Goal: Information Seeking & Learning: Learn about a topic

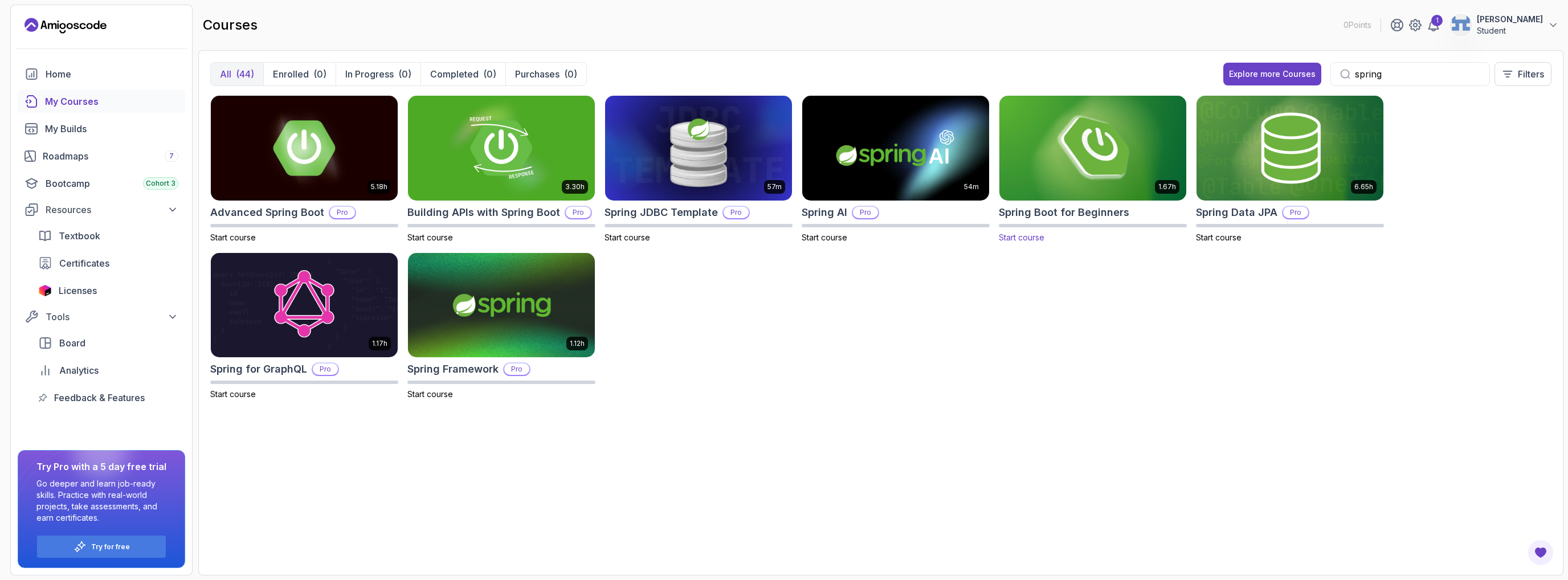
type input "spring"
click at [1122, 149] on img at bounding box center [1093, 148] width 196 height 111
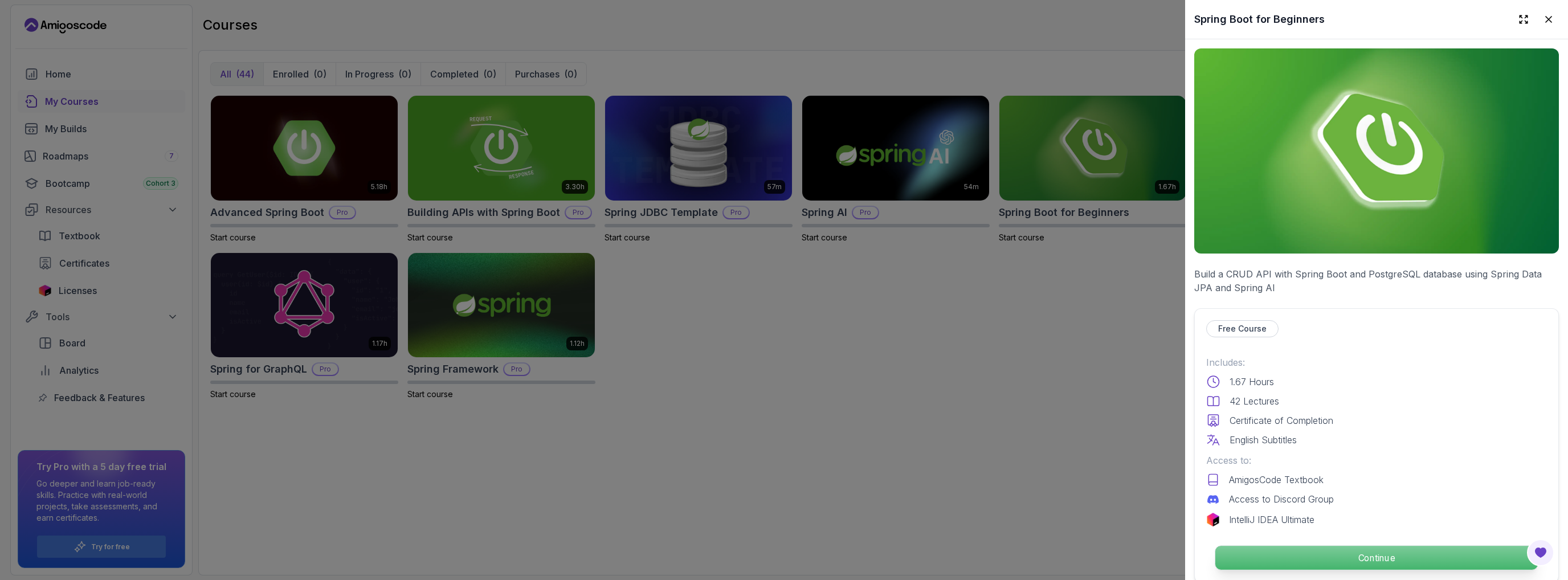
click at [1318, 558] on p "Continue" at bounding box center [1377, 558] width 323 height 23
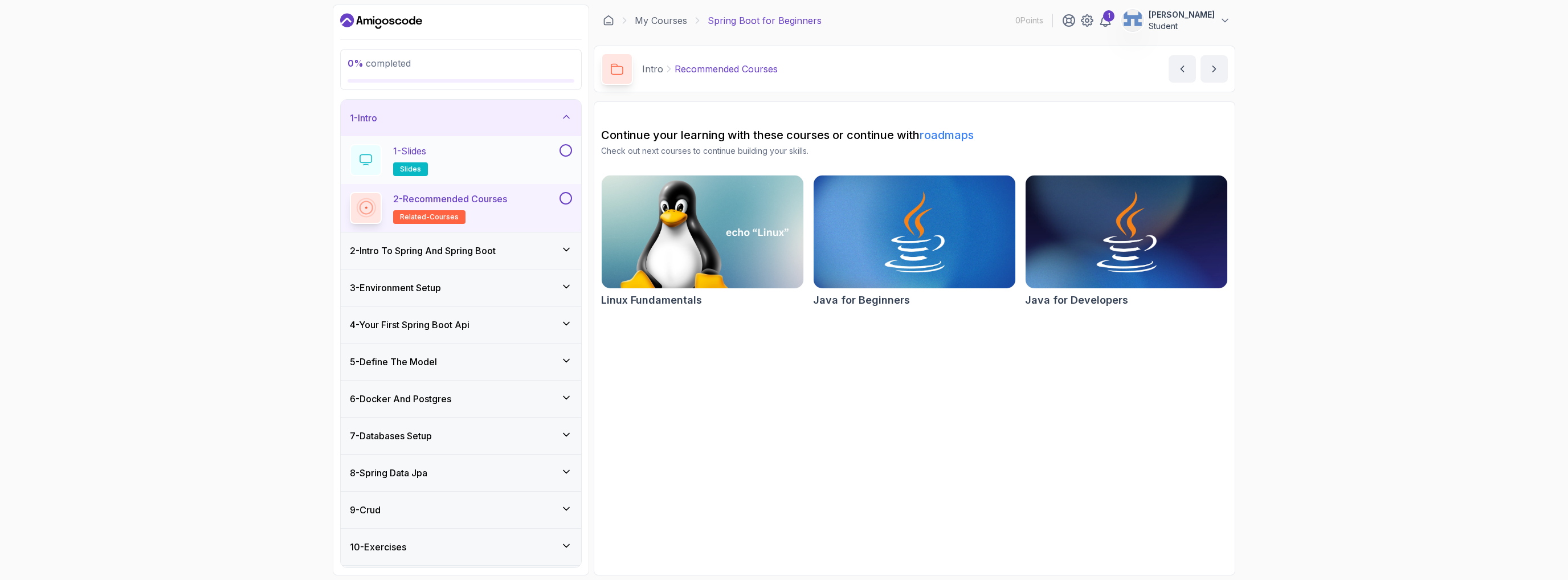
click at [476, 163] on div "1 - Slides slides" at bounding box center [454, 160] width 207 height 32
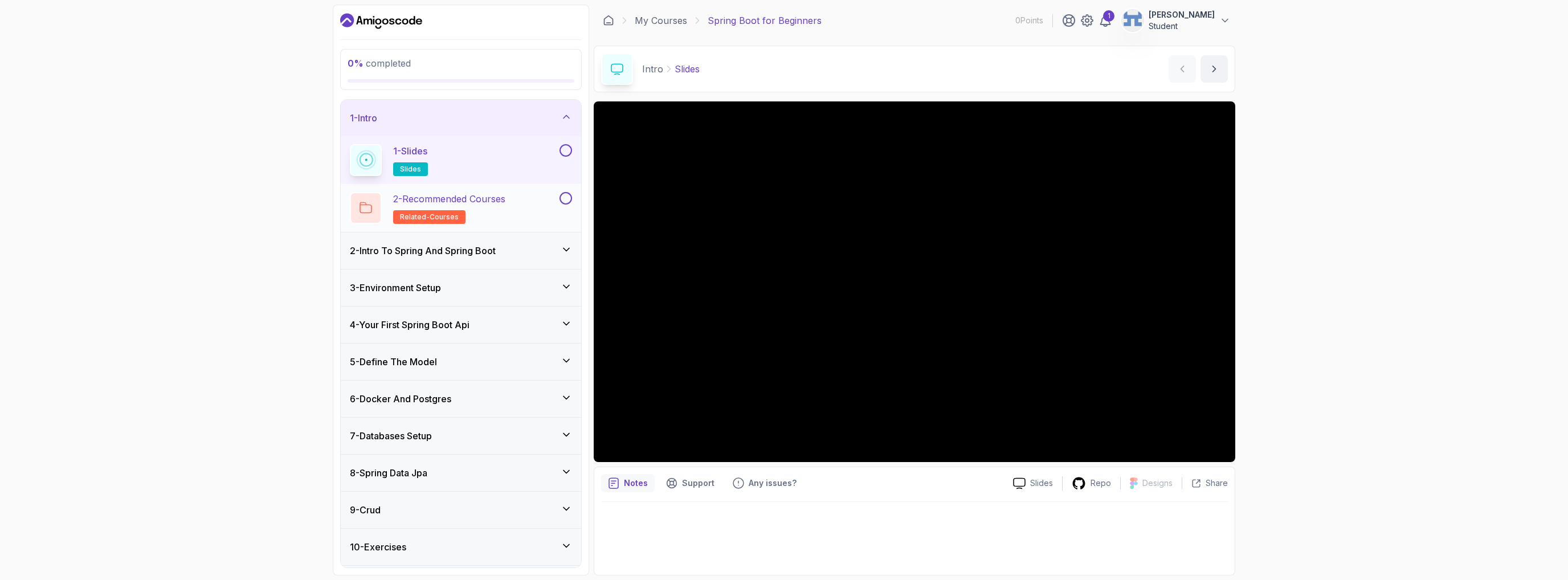
click at [524, 208] on div "2 - Recommended Courses related-courses" at bounding box center [454, 207] width 207 height 32
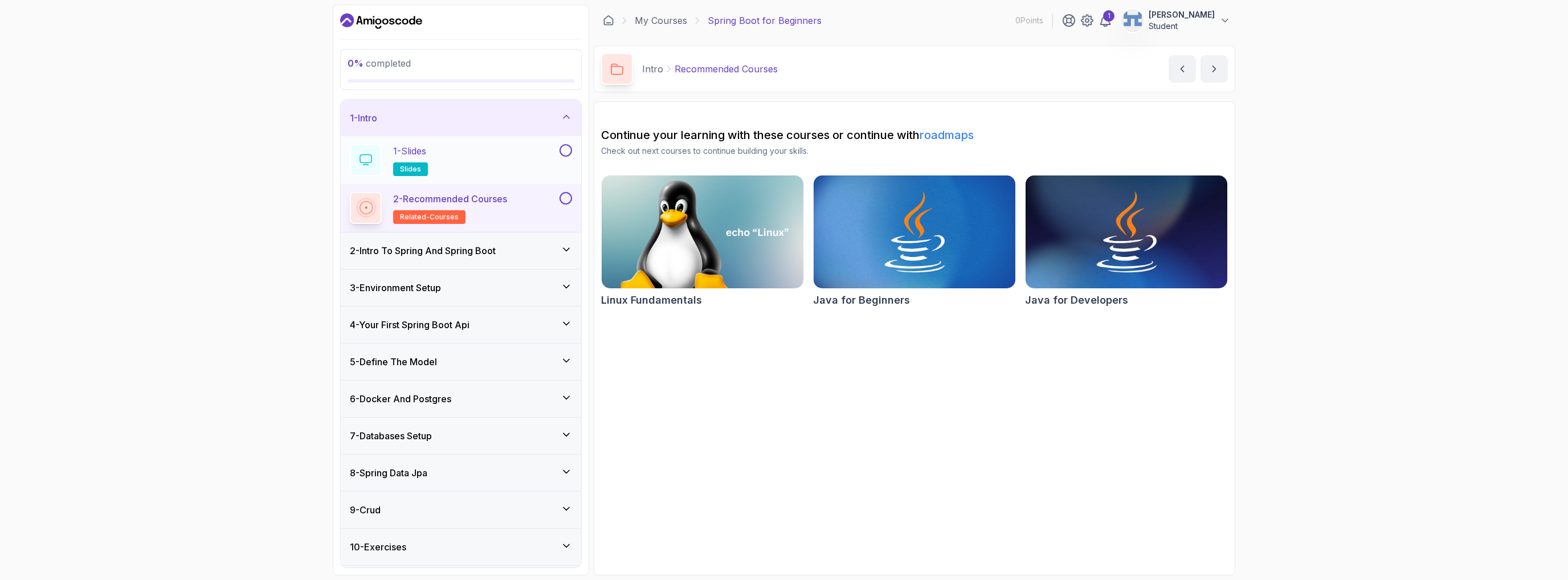
click at [530, 156] on div "1 - Slides slides" at bounding box center [454, 160] width 207 height 32
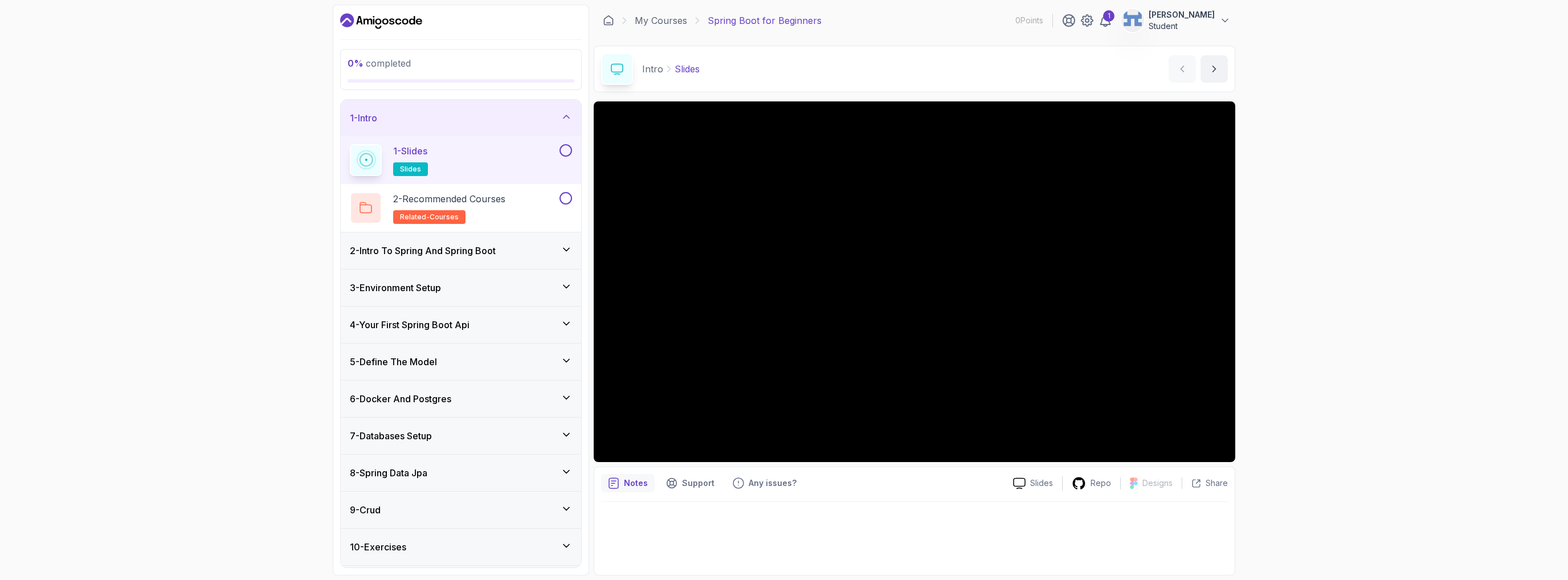
click at [1254, 297] on div "0 % completed 1 - Intro 1 - Slides slides 2 - Recommended Courses related-cours…" at bounding box center [784, 290] width 1568 height 580
click at [462, 98] on div "0 % completed 1 - Intro 1 - Slides slides 2 - Recommended Courses related-cours…" at bounding box center [460, 290] width 256 height 571
click at [464, 119] on div "1 - Intro" at bounding box center [460, 118] width 222 height 14
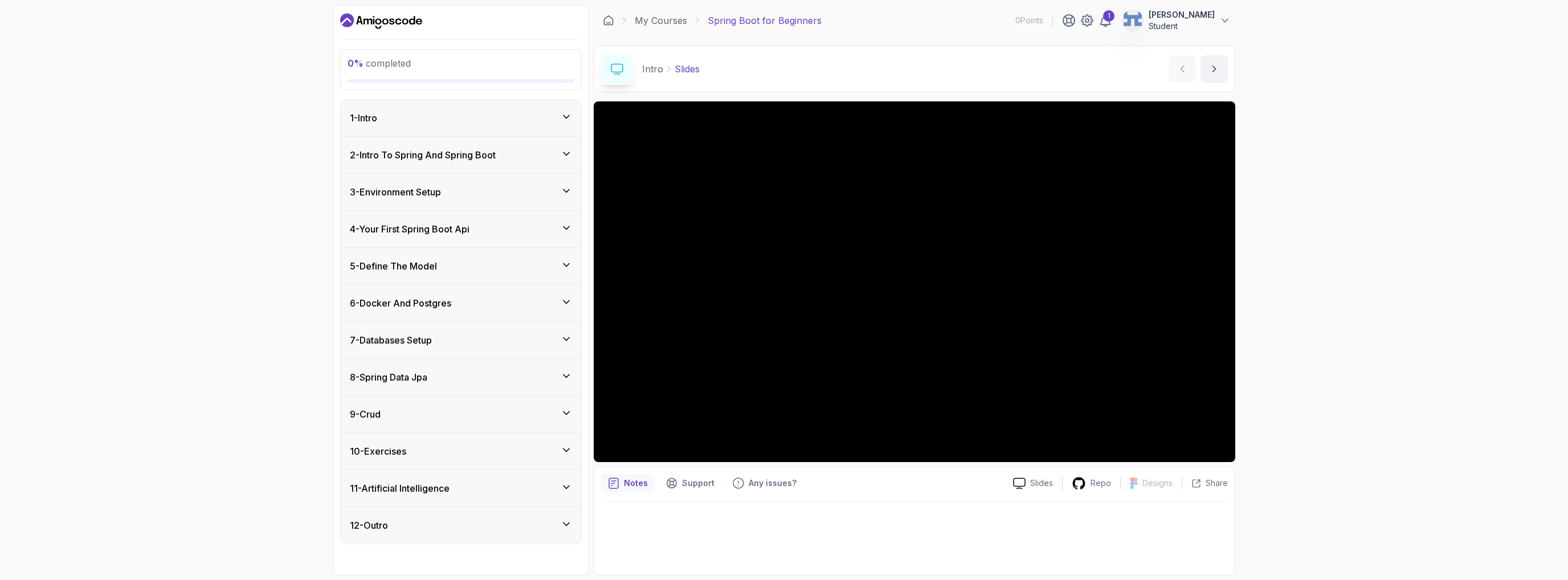
drag, startPoint x: 479, startPoint y: 177, endPoint x: 476, endPoint y: 162, distance: 15.3
click at [476, 177] on div "3 - Environment Setup" at bounding box center [461, 192] width 240 height 36
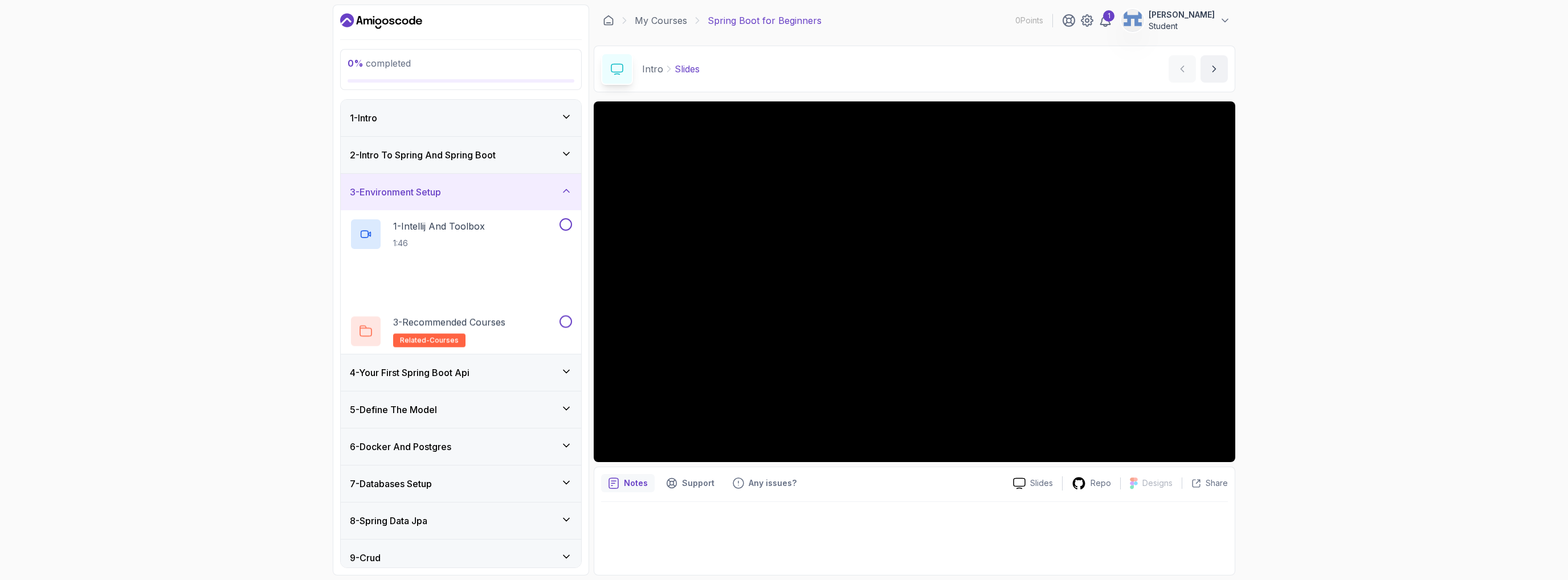
click at [476, 159] on h3 "2 - Intro To Spring And Spring Boot" at bounding box center [422, 156] width 146 height 14
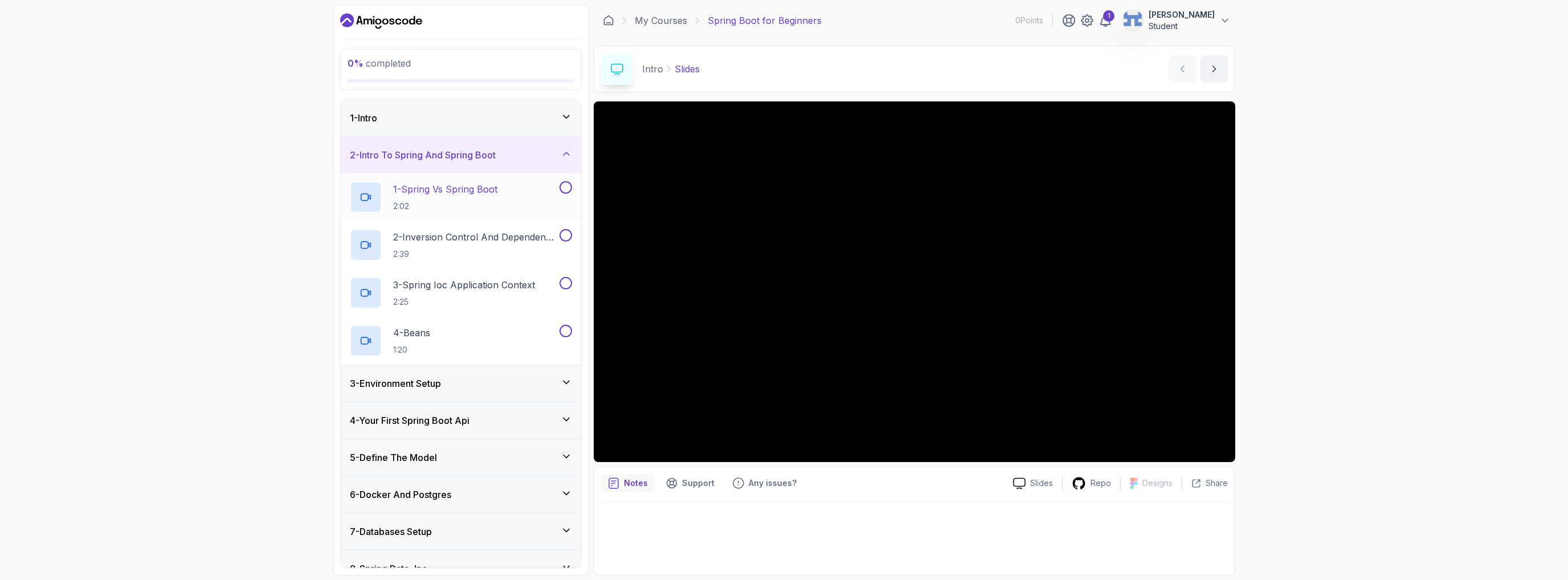
click at [515, 192] on div "1 - Spring Vs Spring Boot 2:02" at bounding box center [454, 197] width 207 height 32
click at [893, 272] on icon at bounding box center [914, 282] width 46 height 46
click at [478, 388] on div "3 - Environment Setup" at bounding box center [460, 383] width 222 height 14
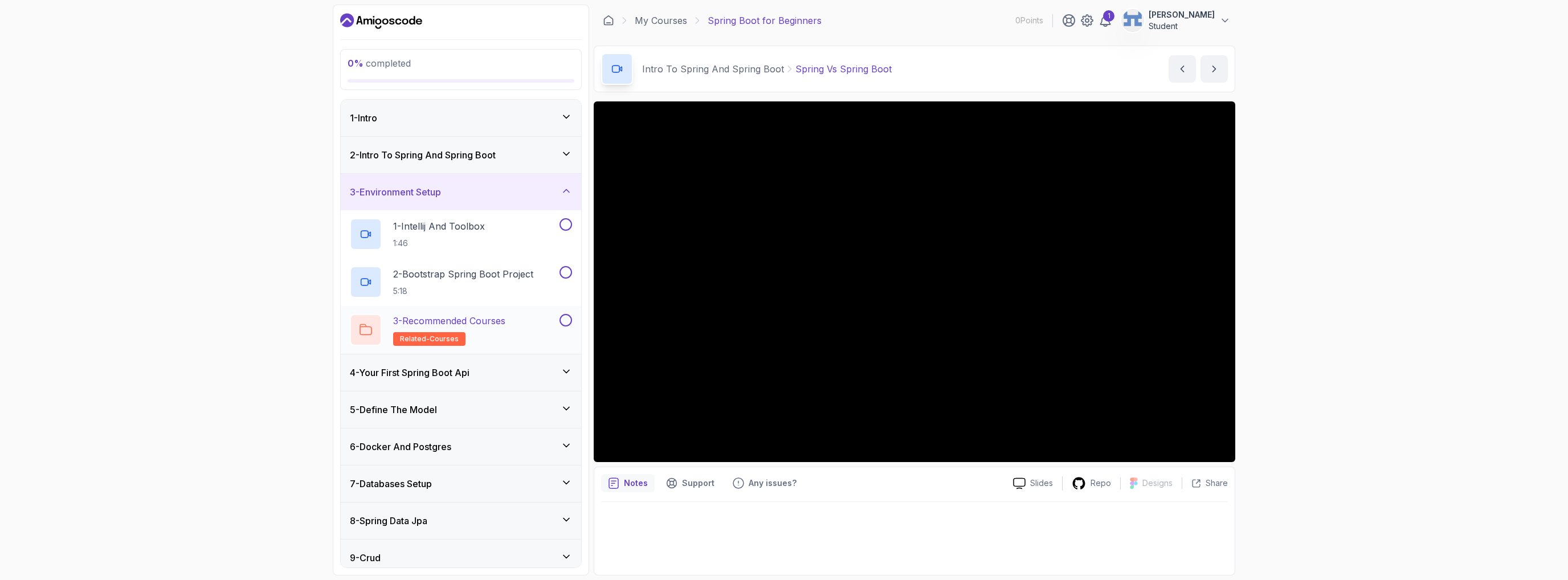
click at [505, 328] on h2 "3 - Recommended Courses related-courses" at bounding box center [449, 330] width 112 height 32
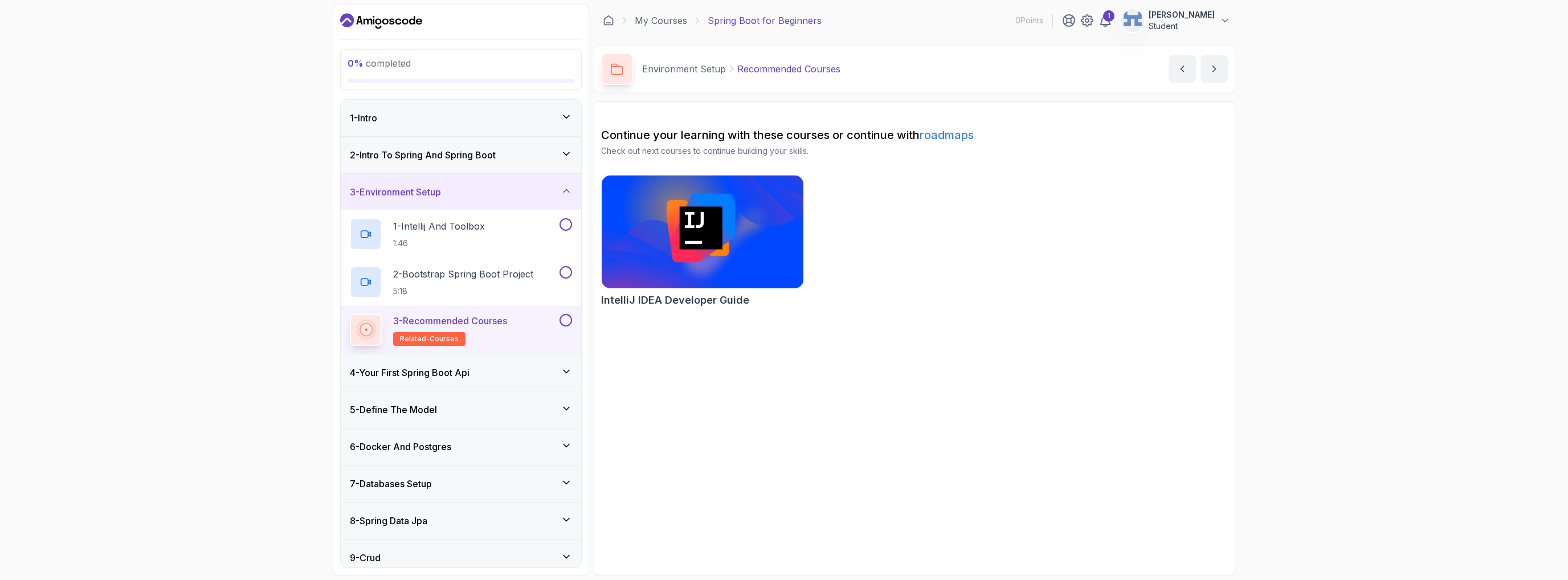
click at [431, 154] on h3 "2 - Intro To Spring And Spring Boot" at bounding box center [422, 156] width 146 height 14
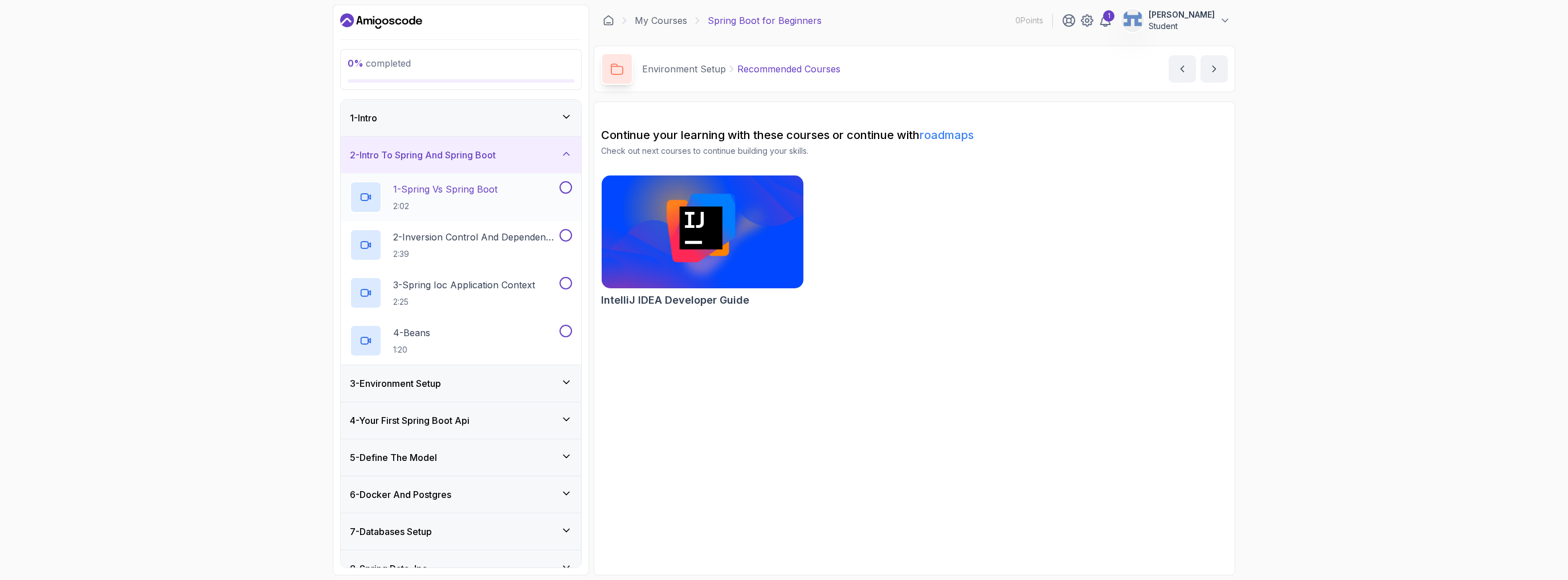
click at [518, 204] on div "1 - Spring Vs Spring Boot 2:02" at bounding box center [454, 197] width 207 height 32
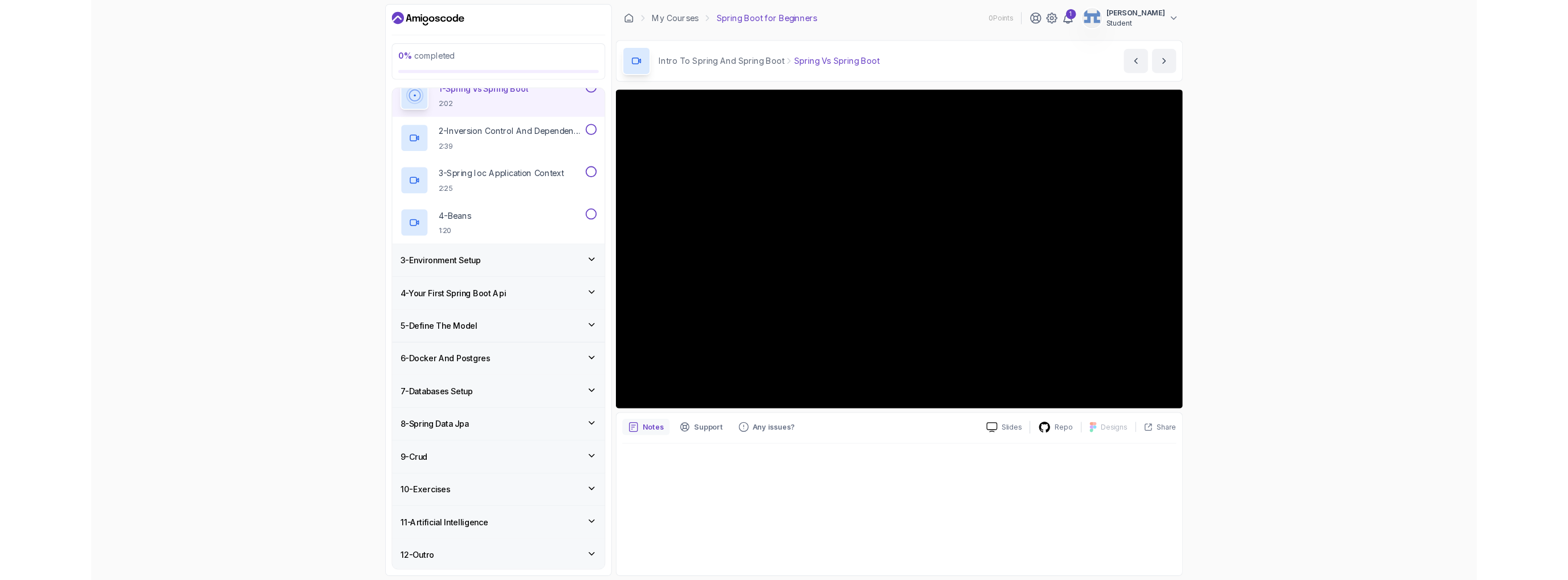
scroll to position [165, 0]
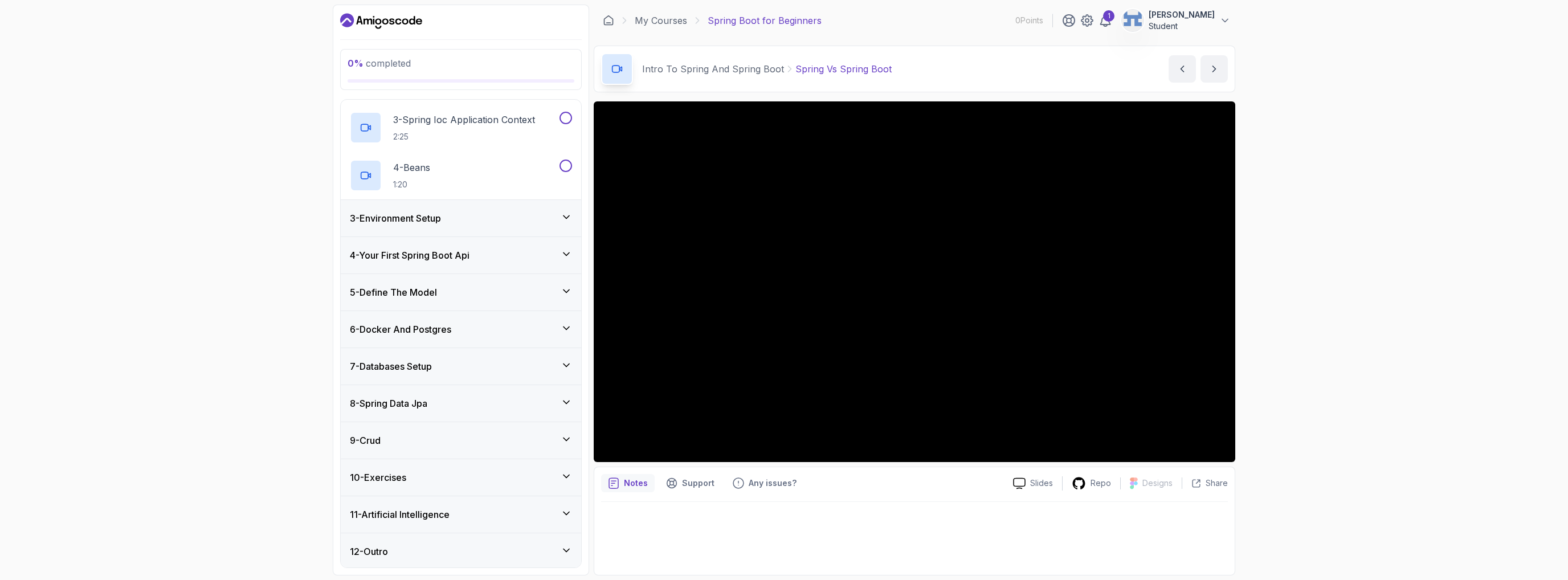
click at [441, 215] on h3 "3 - Environment Setup" at bounding box center [395, 218] width 91 height 14
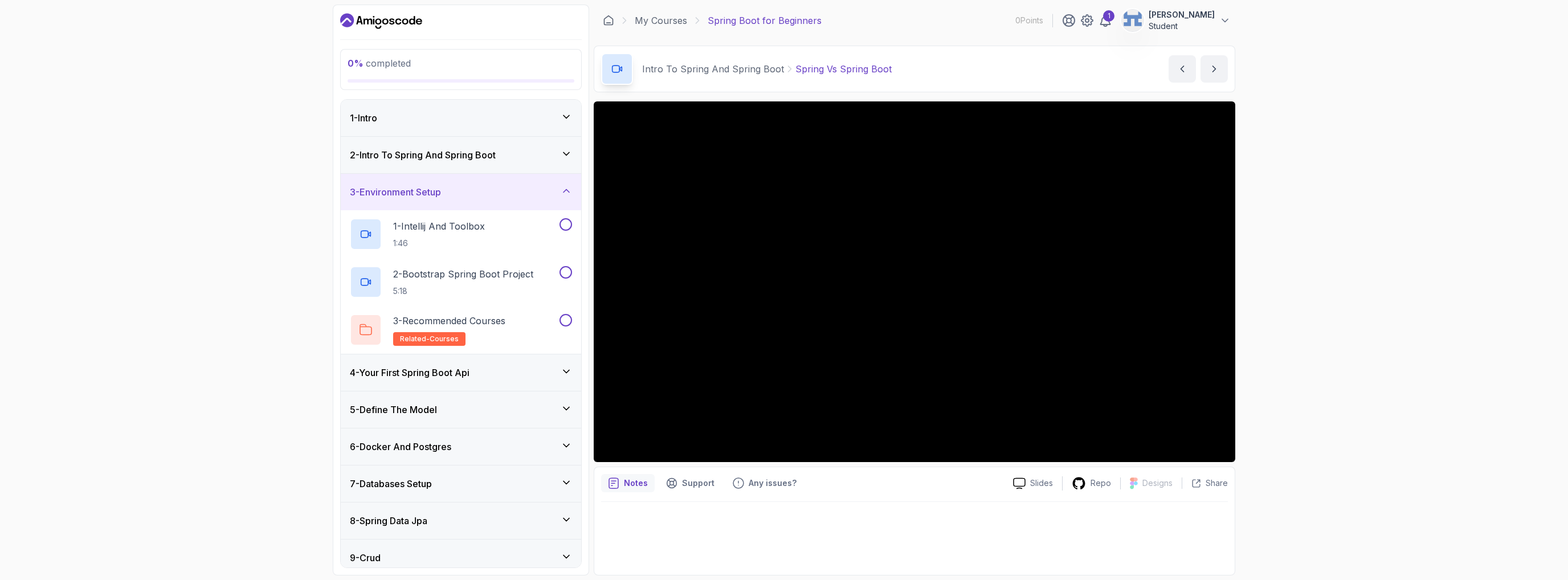
click at [496, 159] on h3 "2 - Intro To Spring And Spring Boot" at bounding box center [422, 156] width 146 height 14
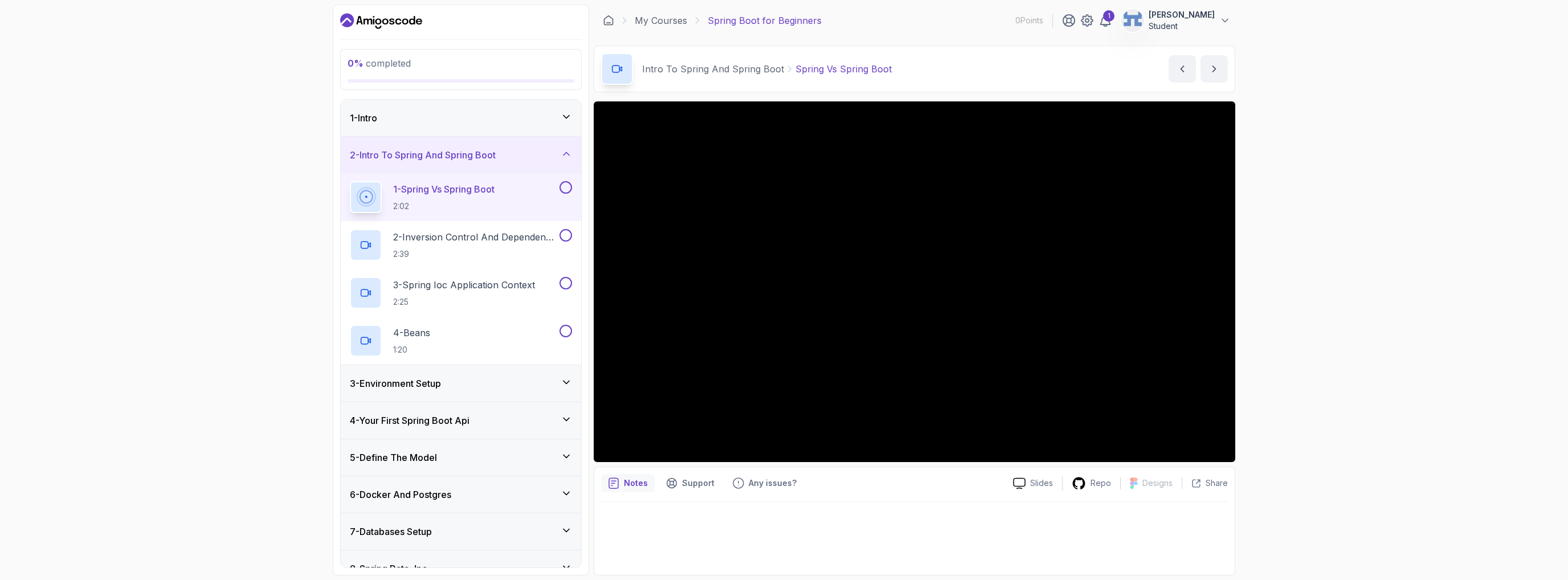
click at [453, 386] on div "3 - Environment Setup" at bounding box center [460, 383] width 222 height 14
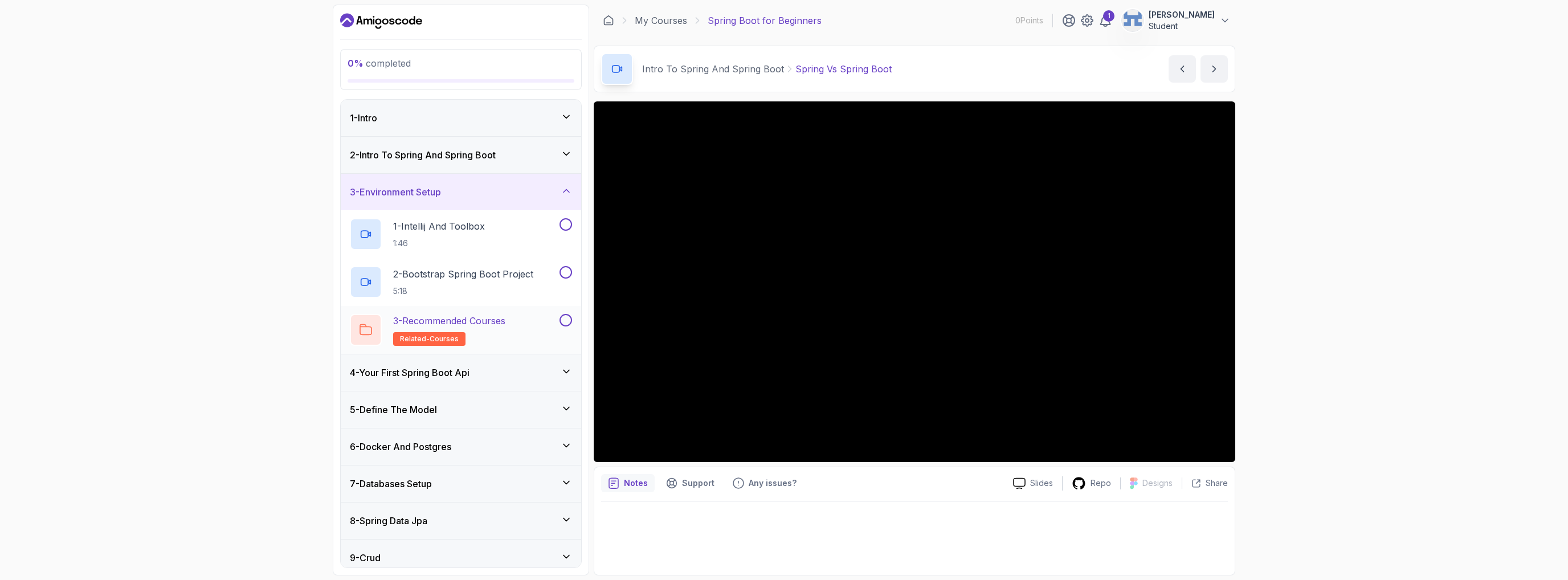
click at [424, 335] on span "related-courses" at bounding box center [429, 338] width 59 height 9
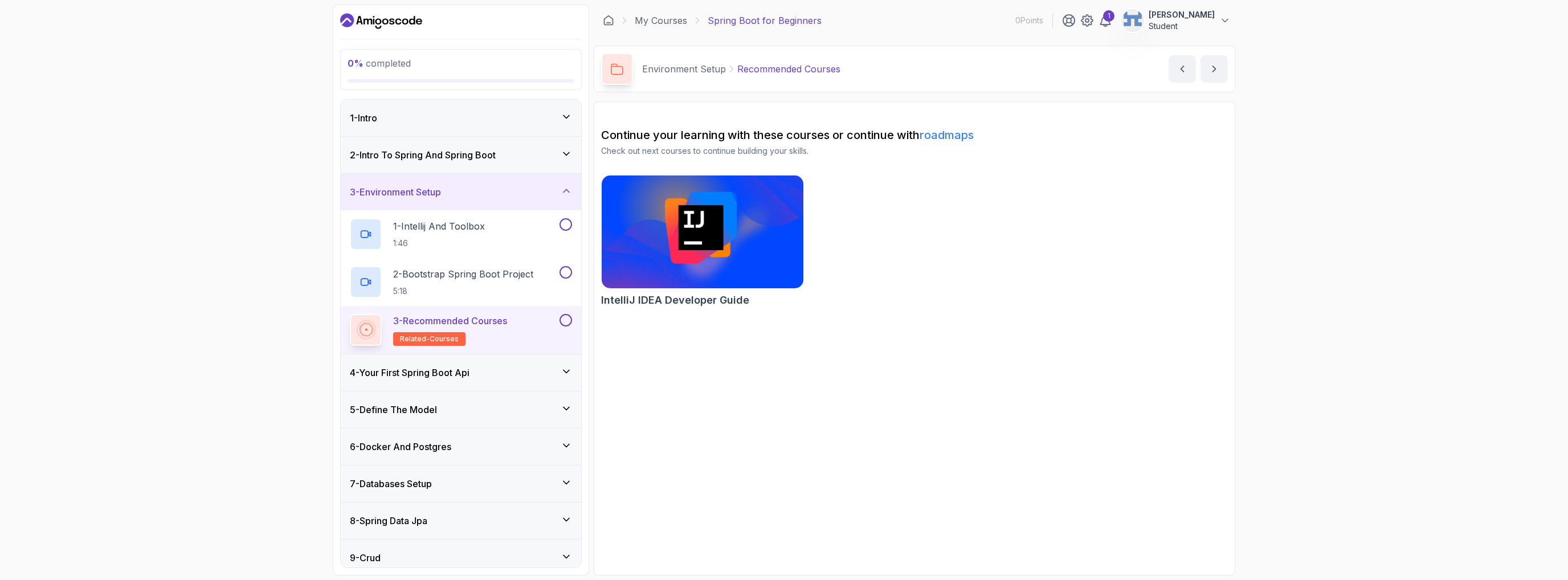
click at [644, 232] on img at bounding box center [702, 232] width 212 height 118
click at [646, 208] on img at bounding box center [702, 232] width 212 height 118
click at [441, 232] on p "1 - Intellij And Toolbox" at bounding box center [439, 226] width 92 height 14
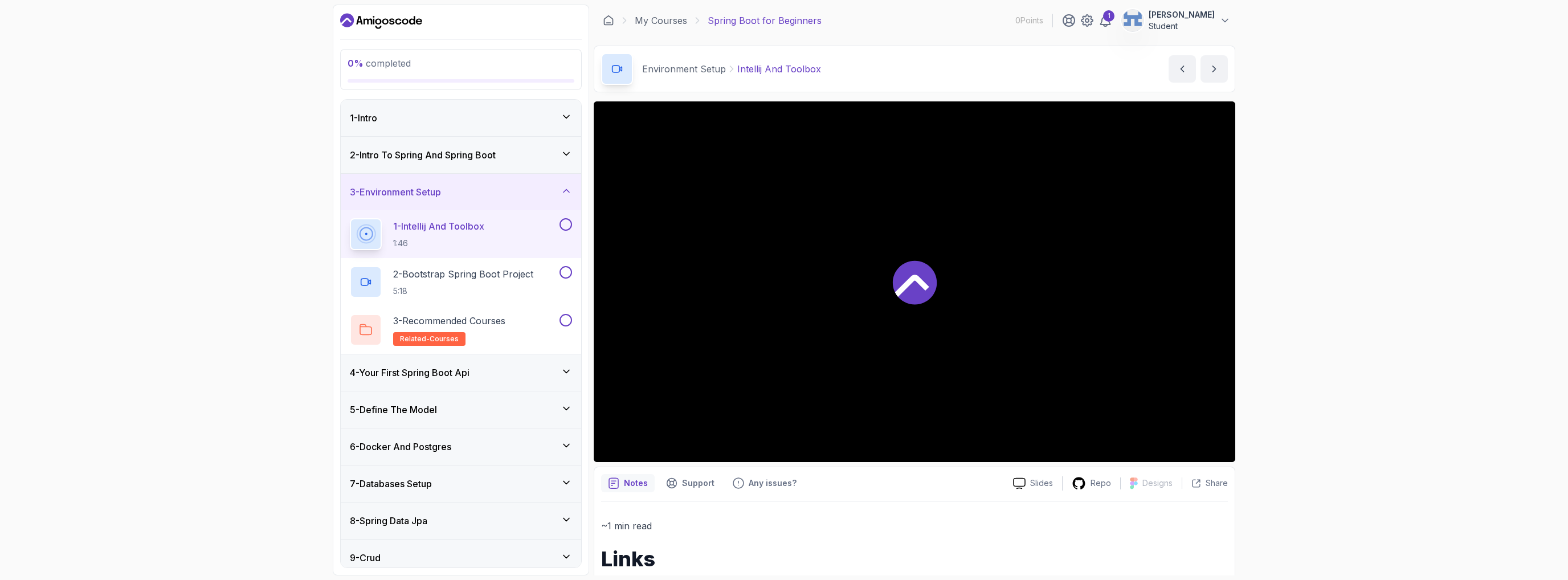
click at [451, 165] on div "2 - Intro To Spring And Spring Boot" at bounding box center [461, 155] width 240 height 36
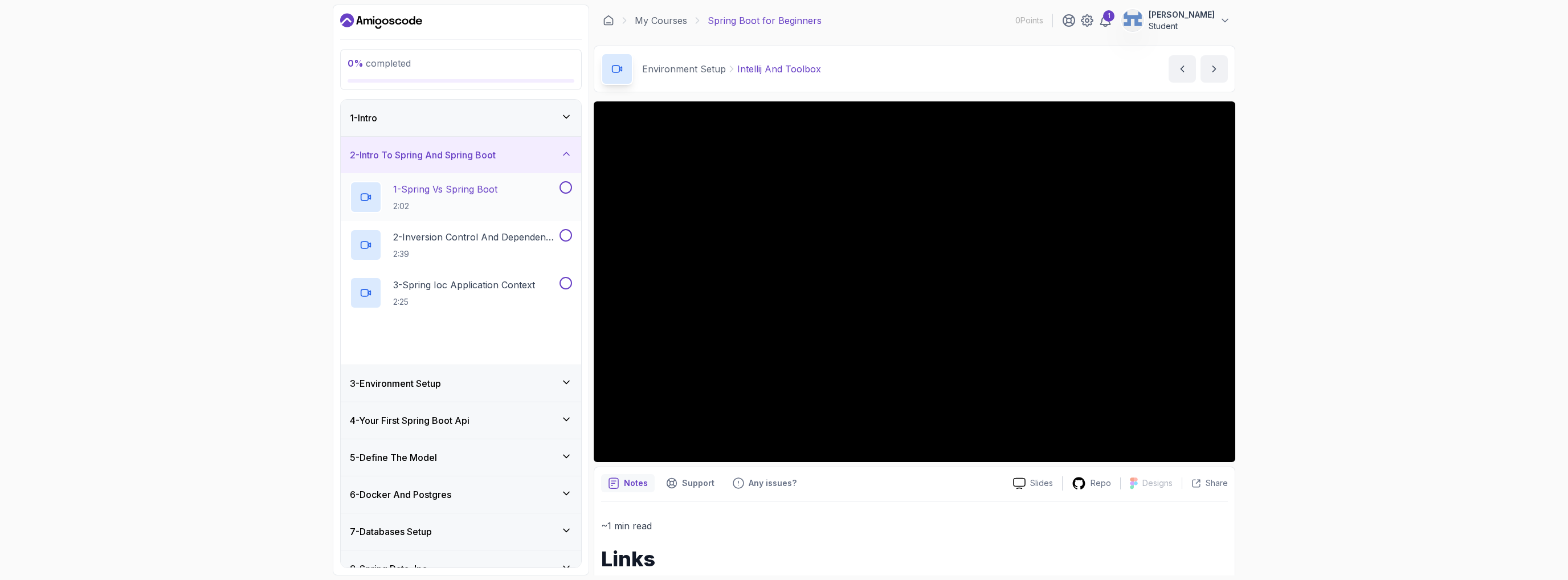
click at [454, 191] on p "1 - Spring Vs Spring Boot" at bounding box center [445, 190] width 105 height 14
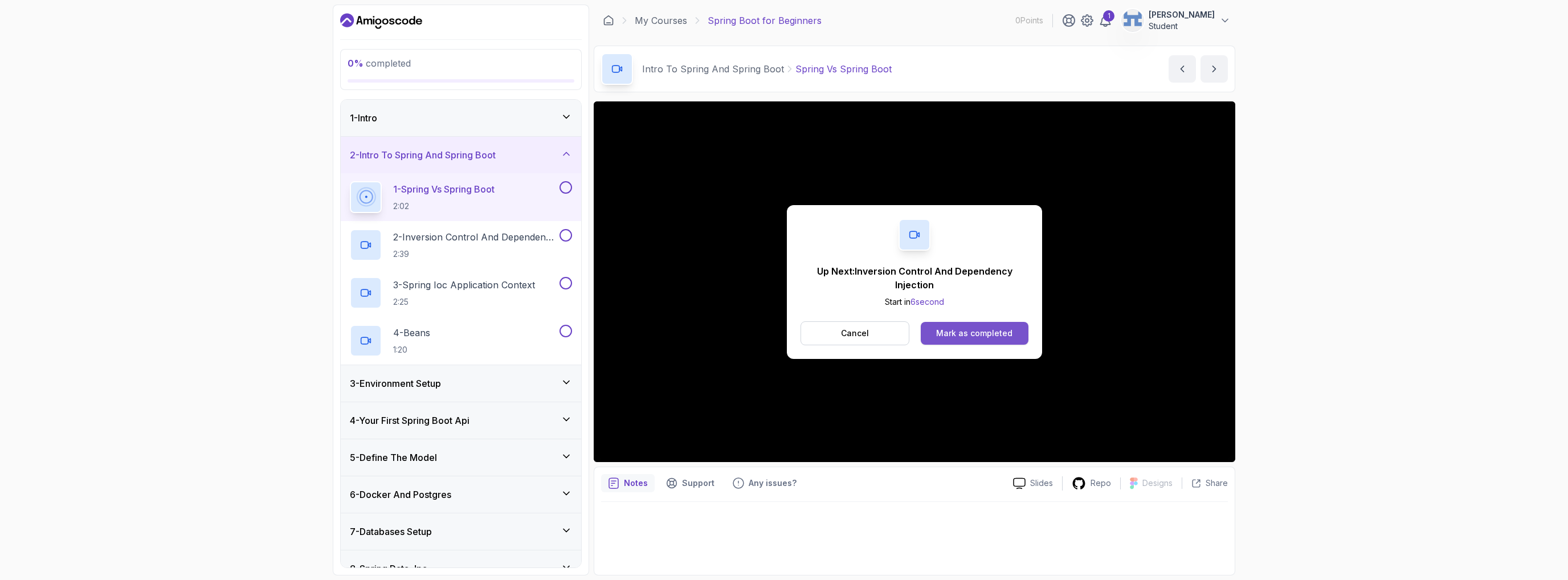
click at [939, 338] on div "Mark as completed" at bounding box center [975, 334] width 76 height 12
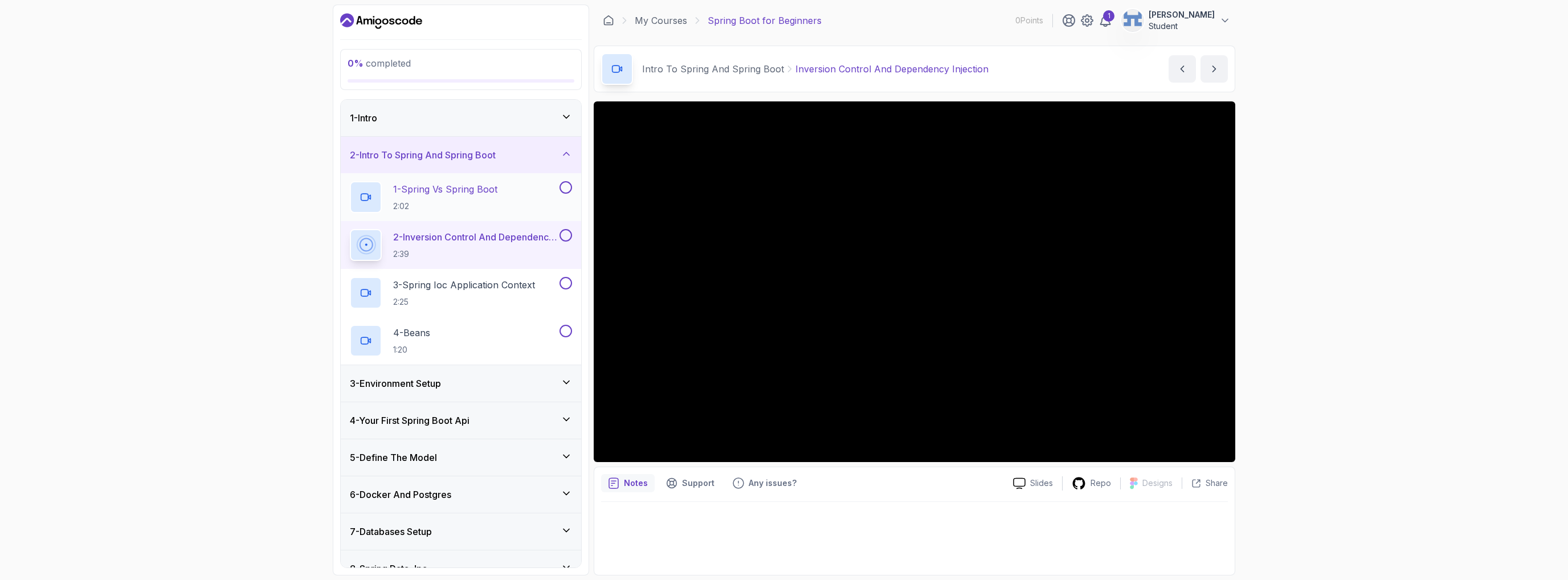
click at [563, 190] on button at bounding box center [566, 187] width 13 height 13
click at [565, 181] on button at bounding box center [566, 187] width 13 height 13
click at [526, 190] on div "1 - Spring Vs Spring Boot 2:02" at bounding box center [454, 197] width 207 height 32
click at [465, 191] on p "1 - Spring Vs Spring Boot" at bounding box center [445, 190] width 105 height 14
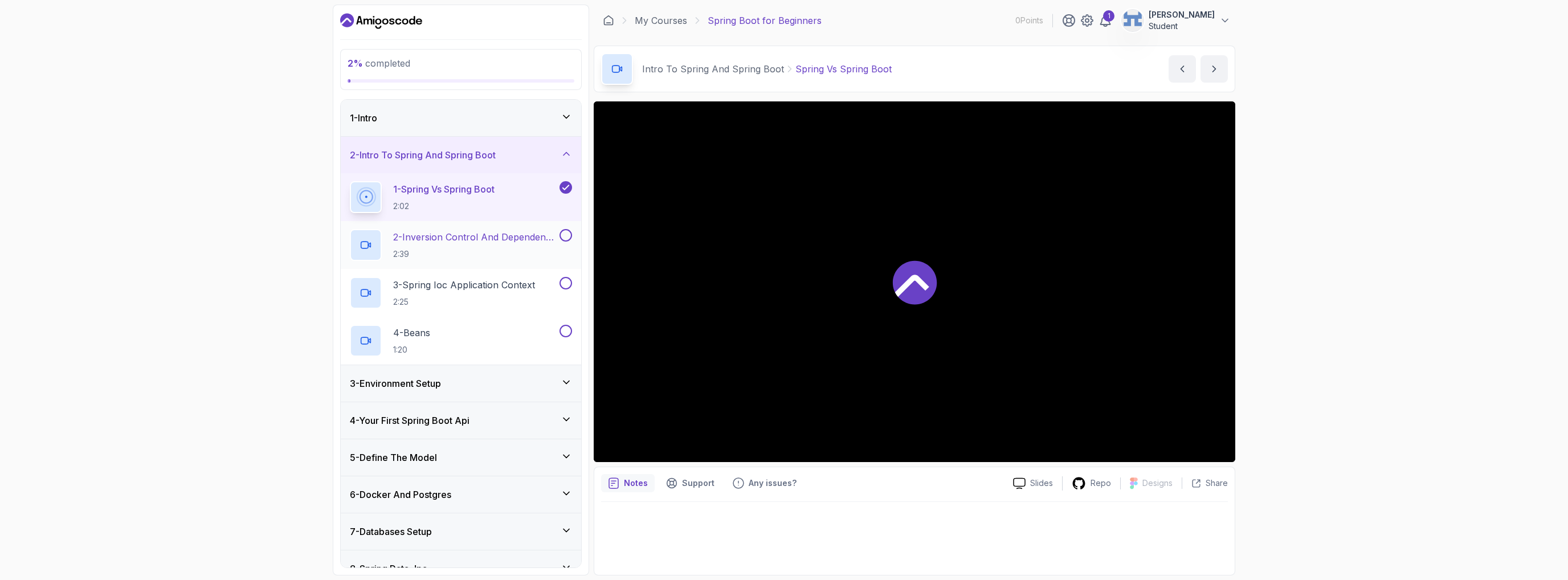
click at [543, 243] on p "2 - Inversion Control And Dependency Injection" at bounding box center [475, 238] width 164 height 14
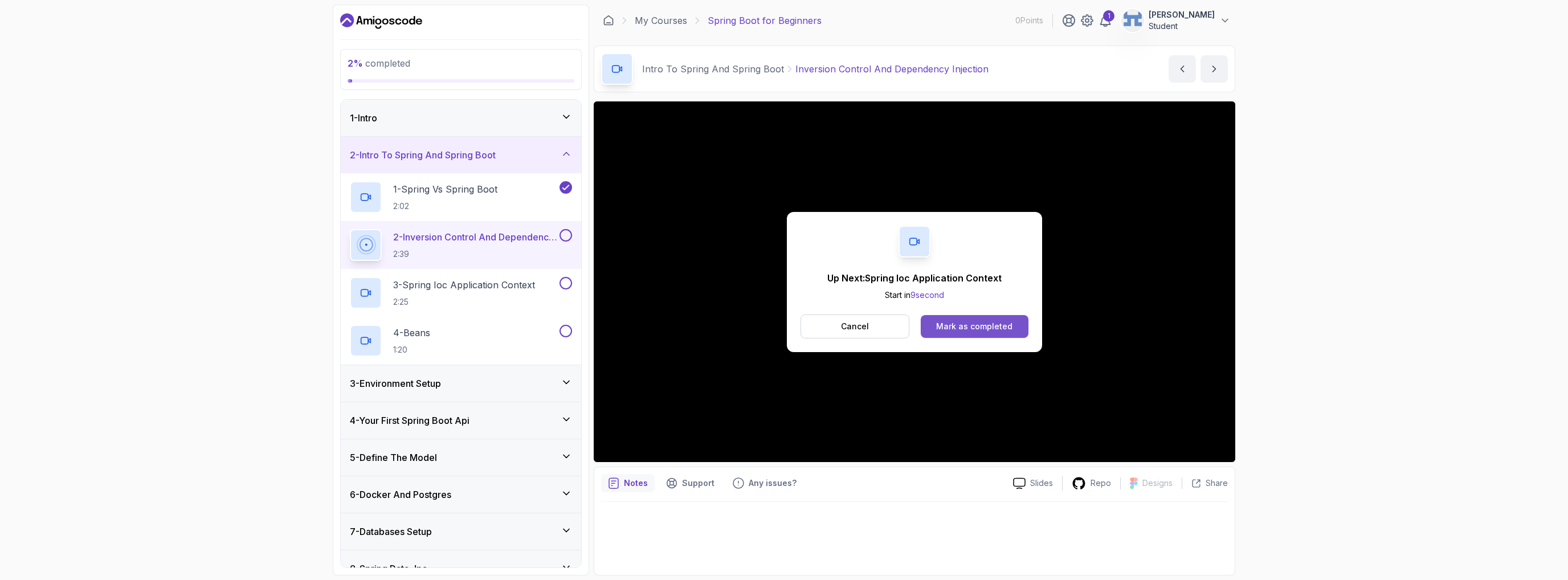
click at [972, 332] on div "Mark as completed" at bounding box center [975, 327] width 76 height 12
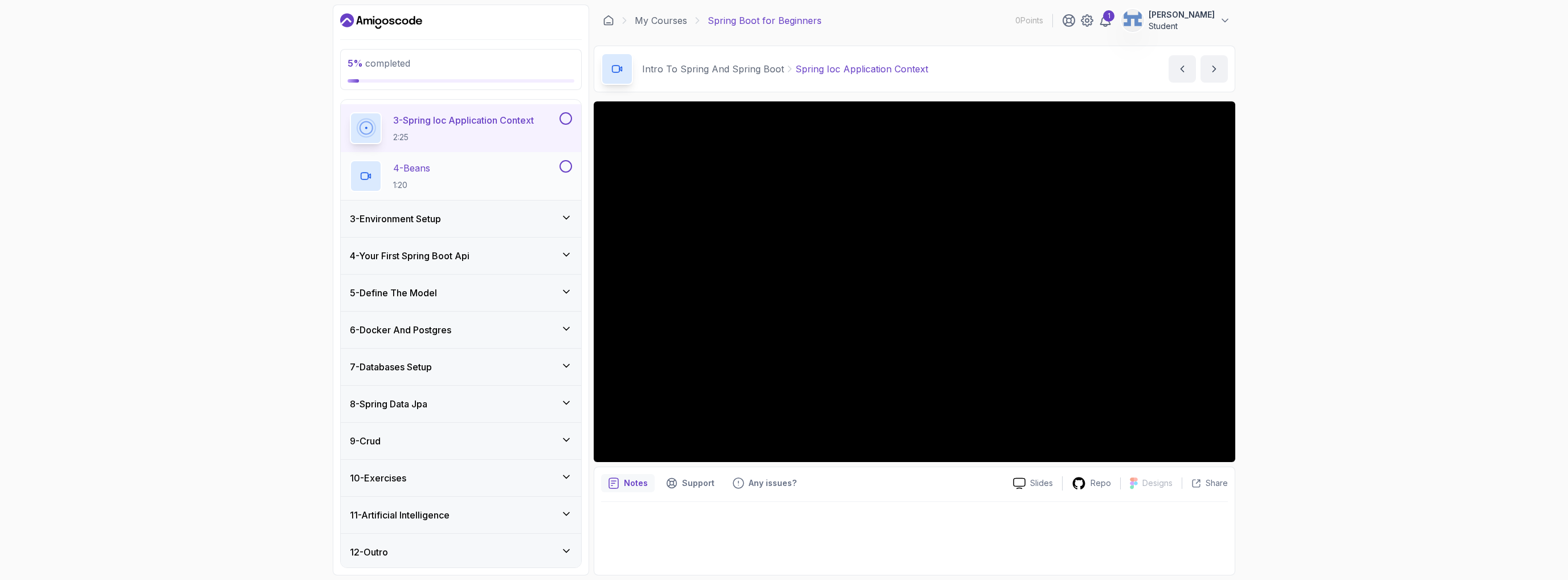
scroll to position [165, 0]
click at [540, 545] on div "12 - Outro" at bounding box center [460, 552] width 222 height 14
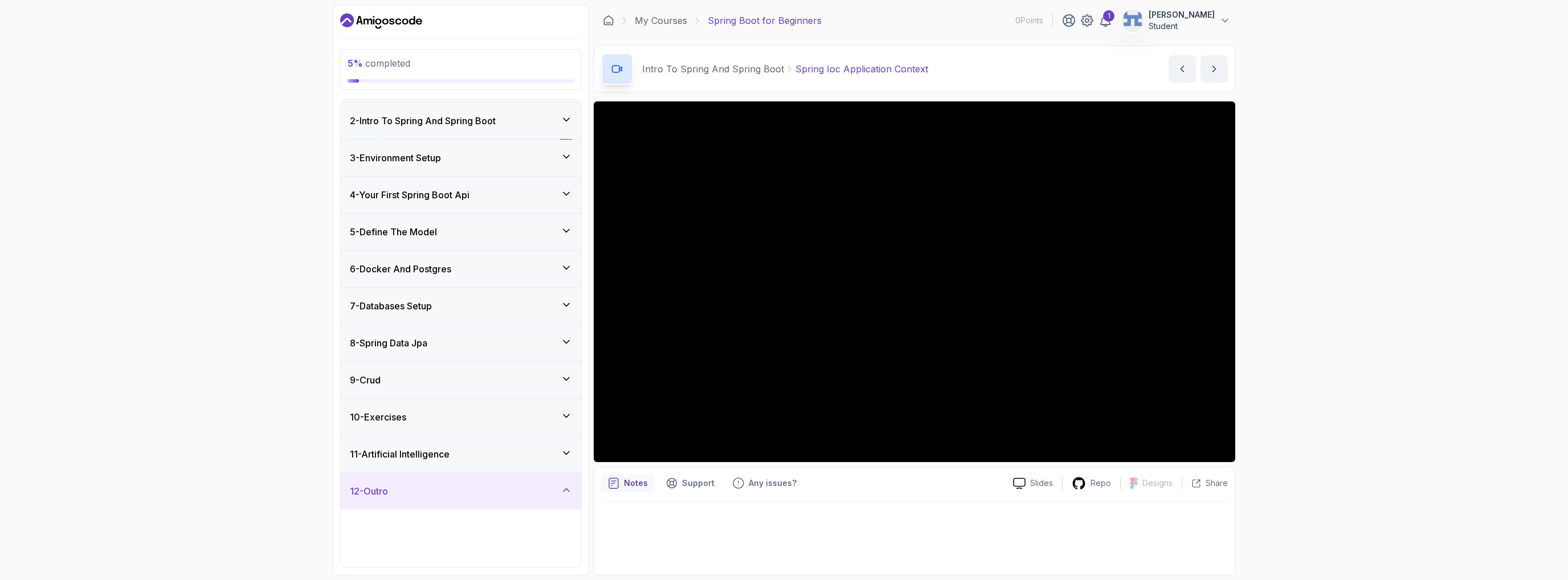
scroll to position [70, 0]
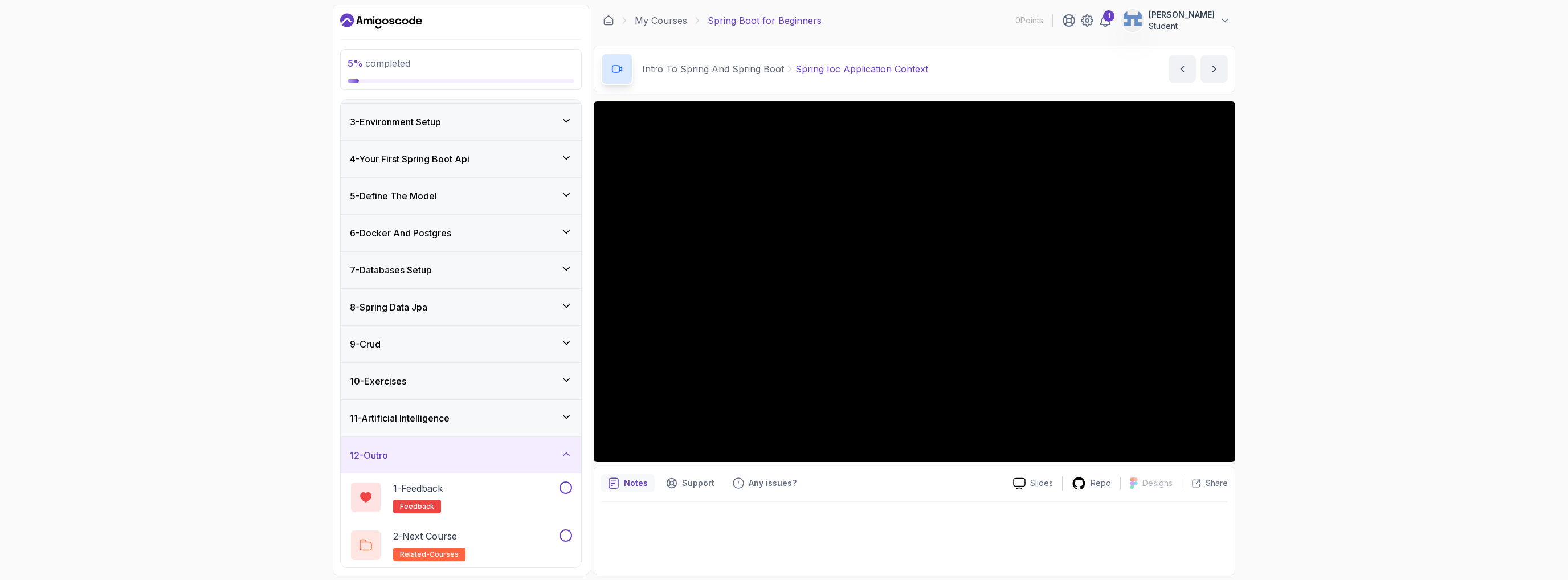
click at [501, 421] on div "11 - Artificial Intelligence" at bounding box center [460, 419] width 222 height 14
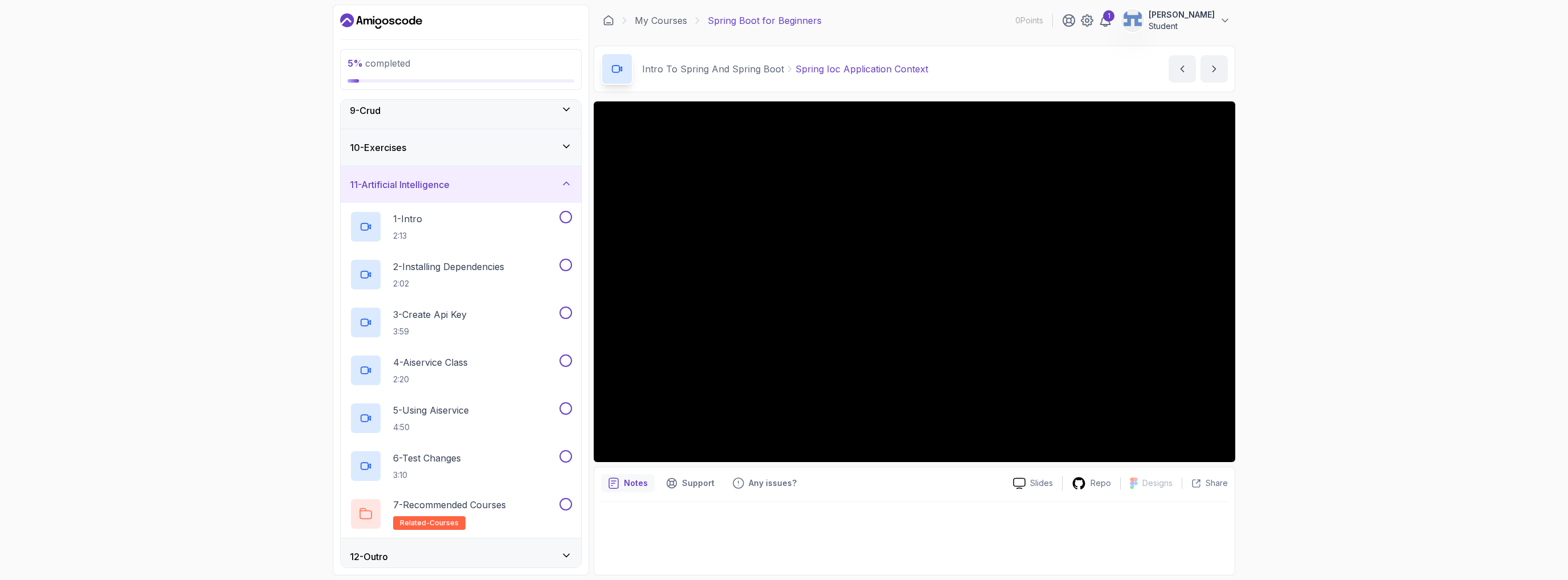
scroll to position [0, 0]
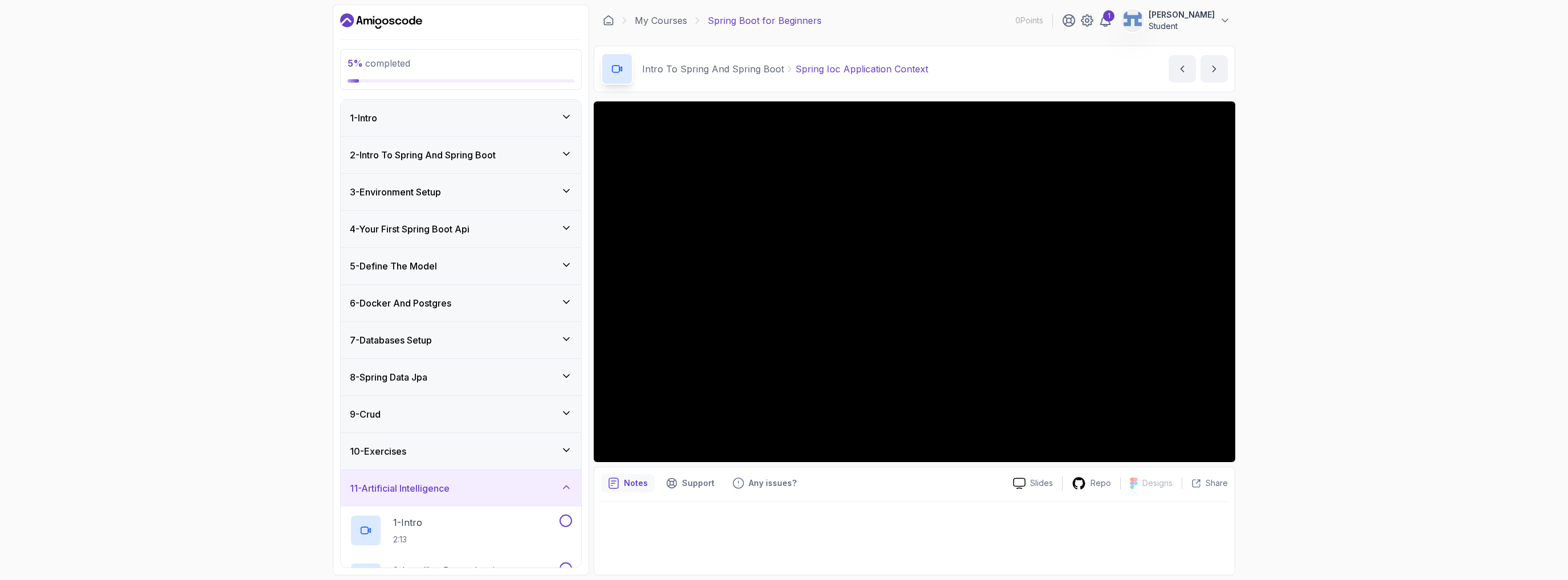
click at [437, 160] on h3 "2 - Intro To Spring And Spring Boot" at bounding box center [422, 156] width 146 height 14
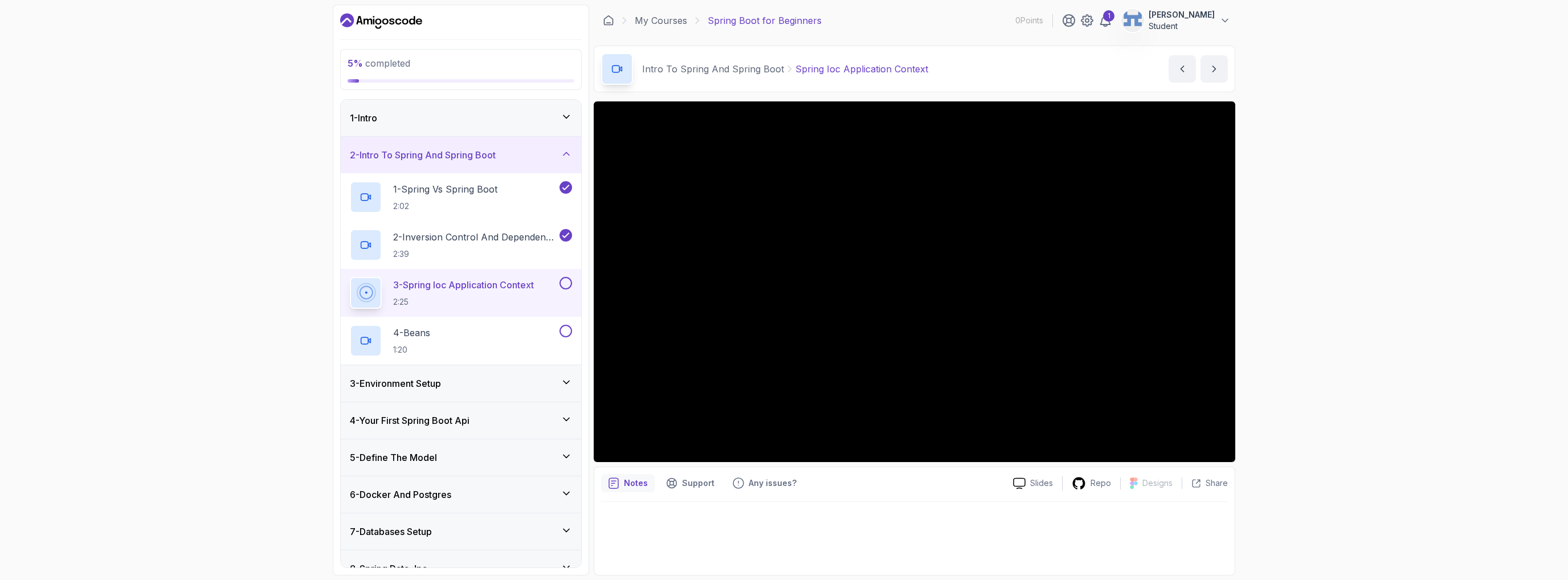
click at [488, 381] on div "3 - Environment Setup" at bounding box center [460, 383] width 222 height 14
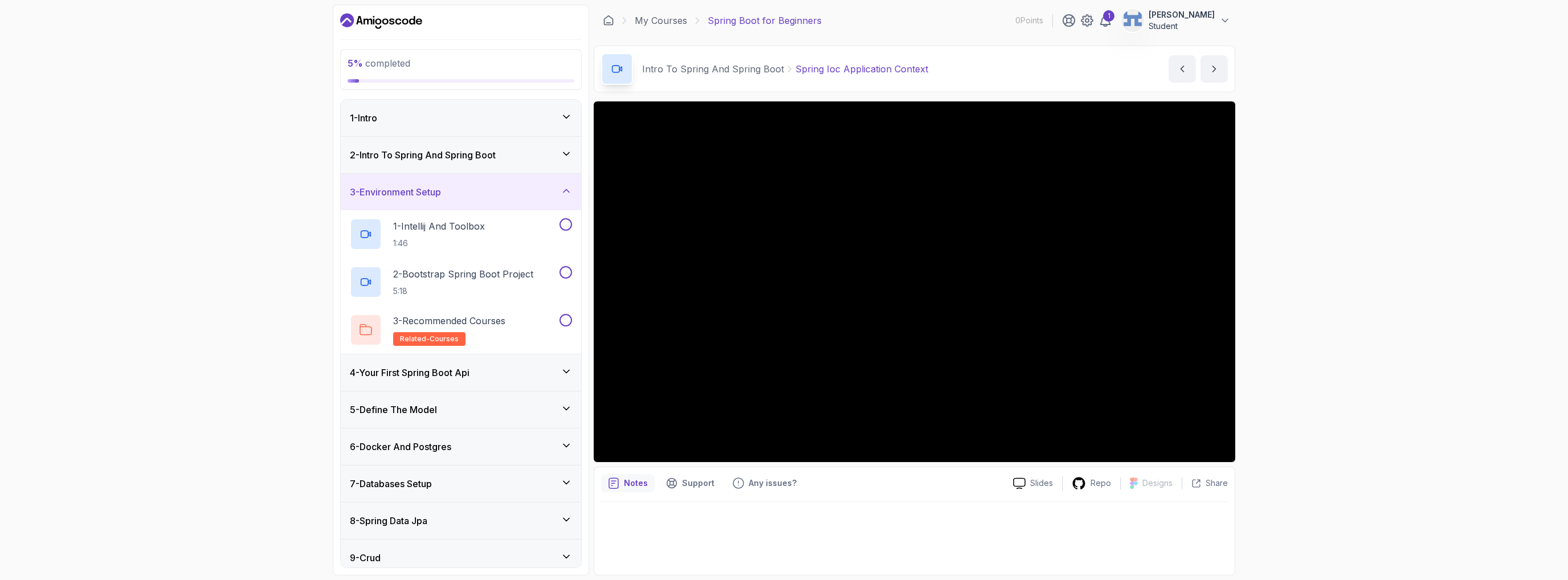
click at [469, 373] on h3 "4 - Your First Spring Boot Api" at bounding box center [410, 373] width 119 height 14
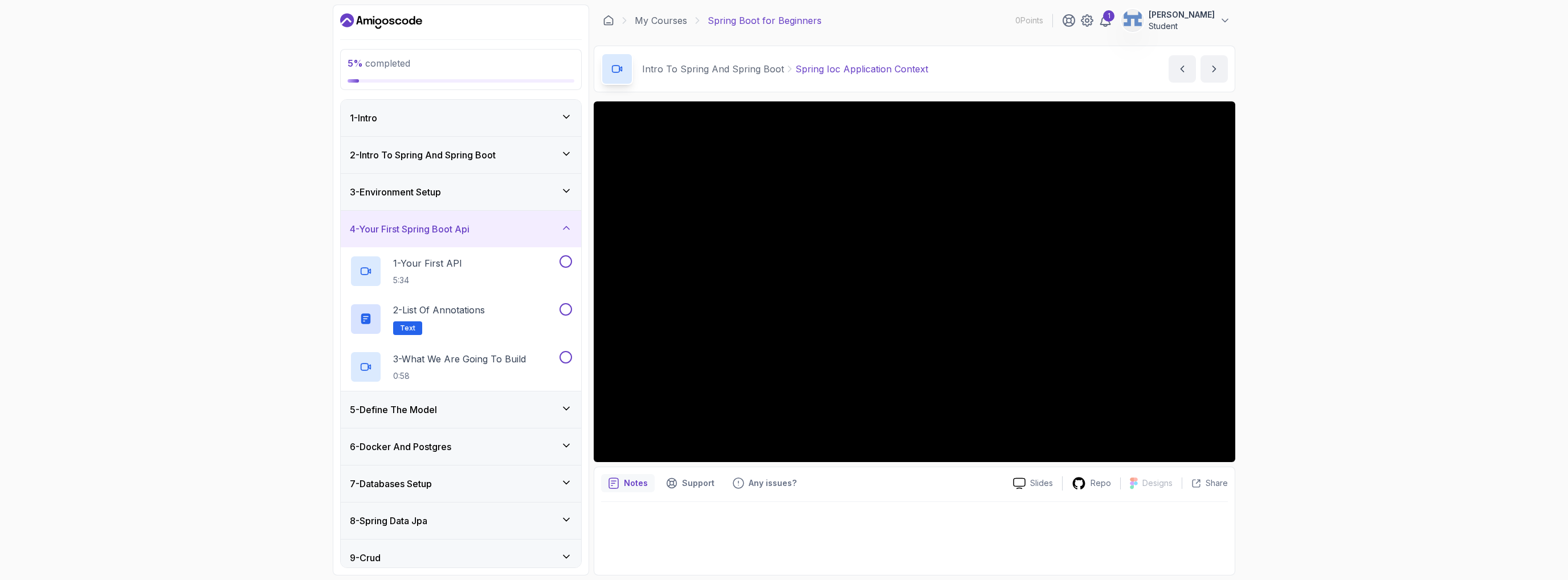
click at [476, 412] on div "5 - Define The Model" at bounding box center [460, 410] width 222 height 14
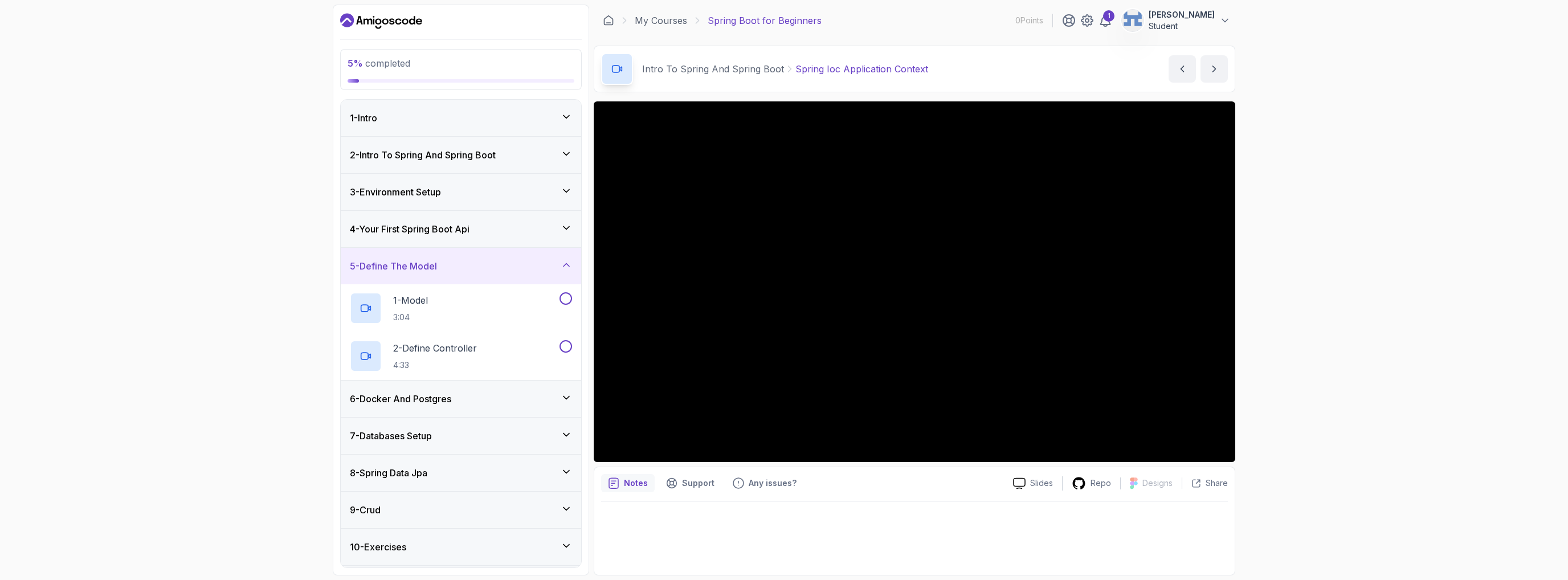
click at [476, 407] on div "6 - Docker And Postgres" at bounding box center [461, 398] width 240 height 36
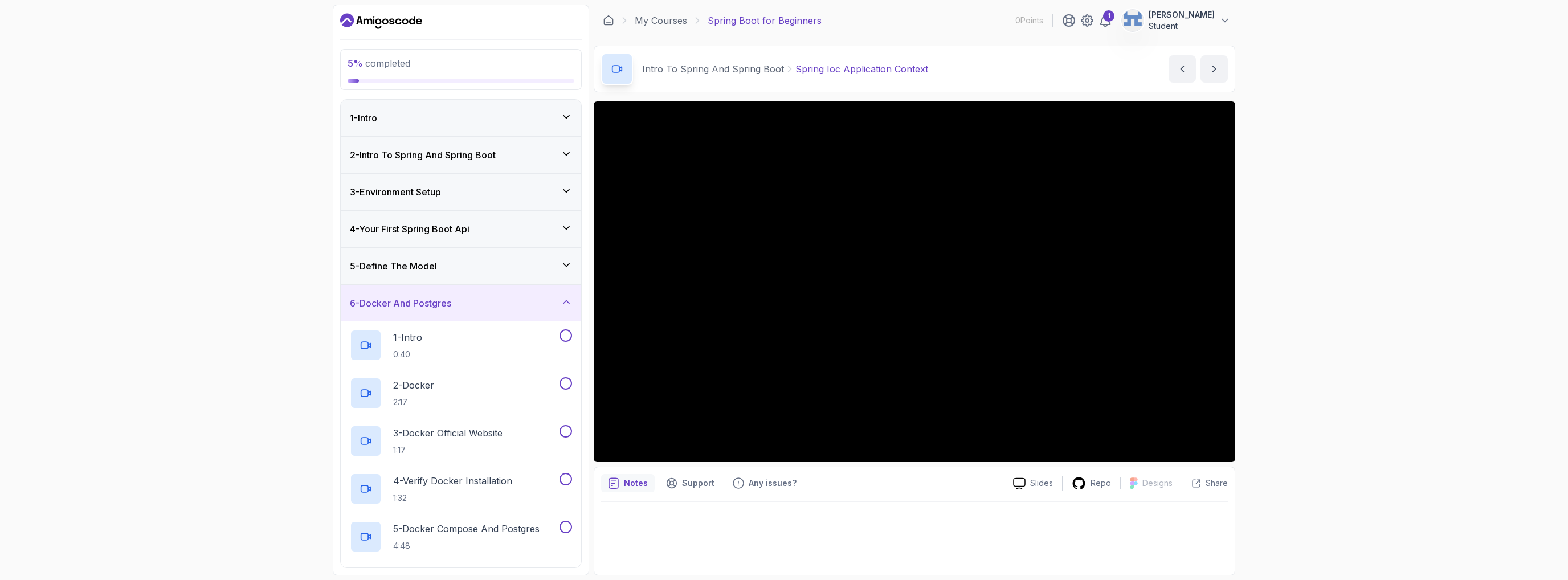
click at [447, 301] on h3 "6 - Docker And Postgres" at bounding box center [401, 303] width 102 height 14
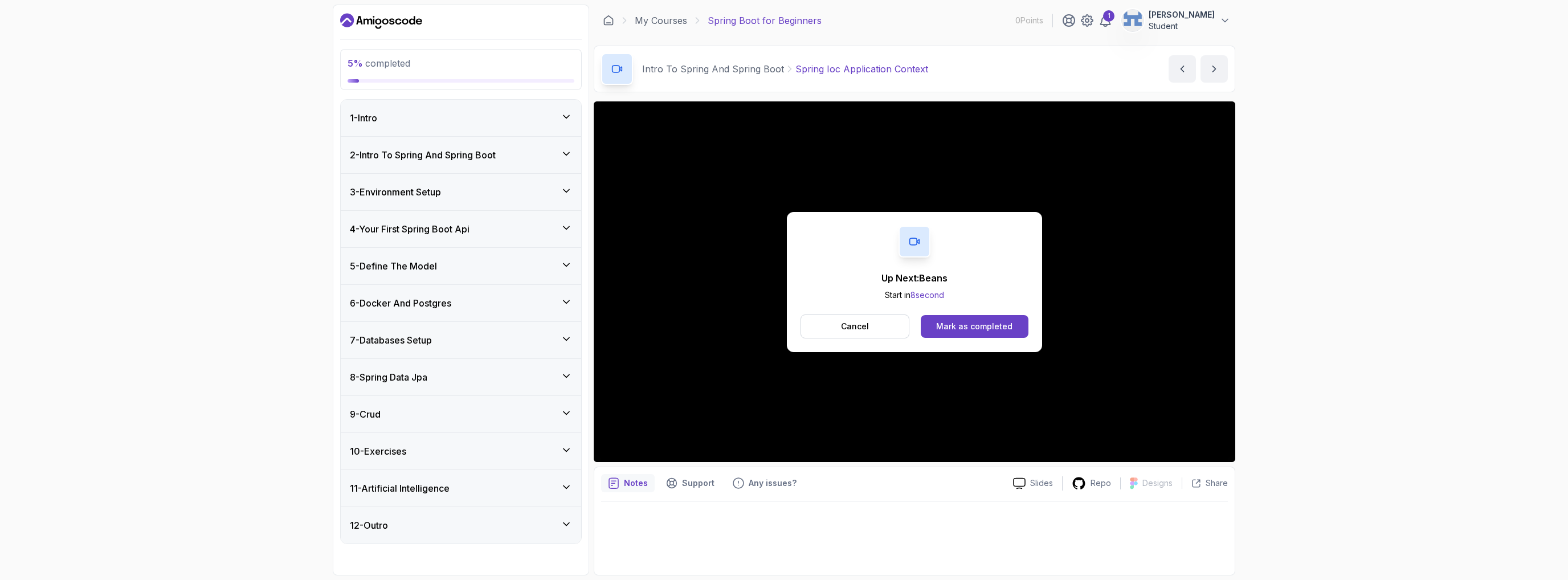
click at [978, 338] on div "Cancel Mark as completed" at bounding box center [914, 327] width 228 height 23
click at [452, 123] on div "1 - Intro" at bounding box center [460, 118] width 222 height 14
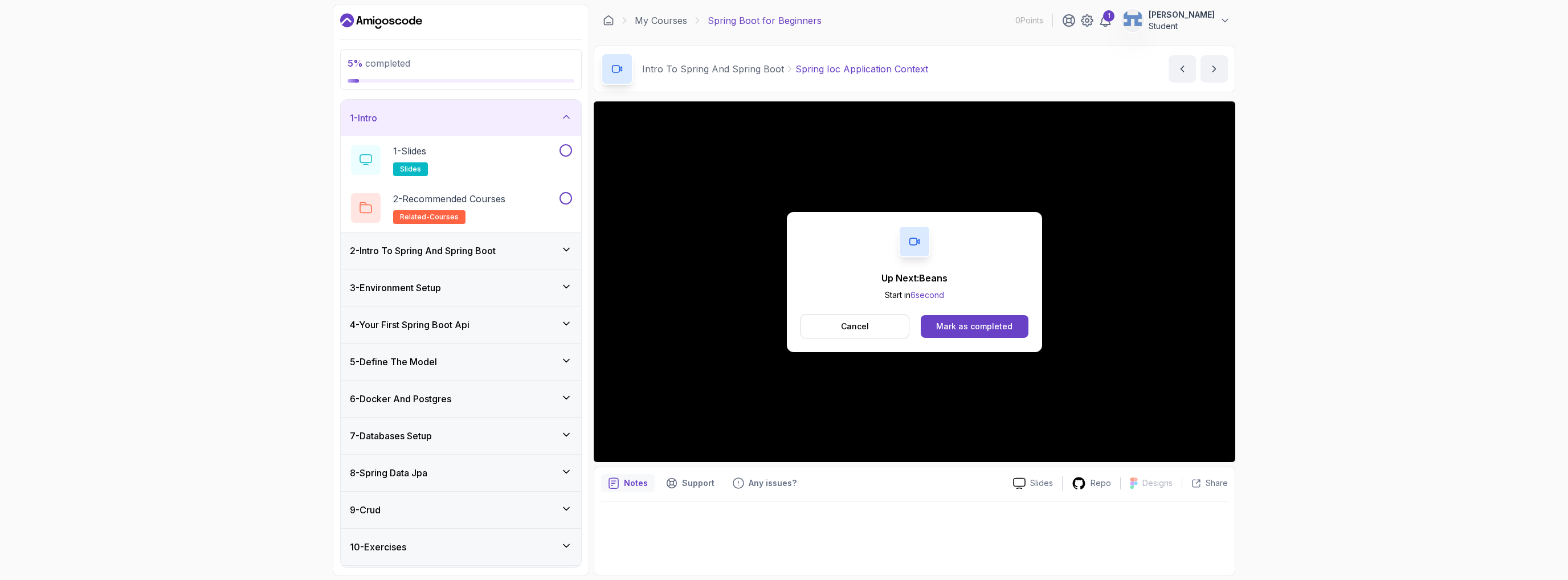
click at [482, 248] on h3 "2 - Intro To Spring And Spring Boot" at bounding box center [422, 251] width 146 height 14
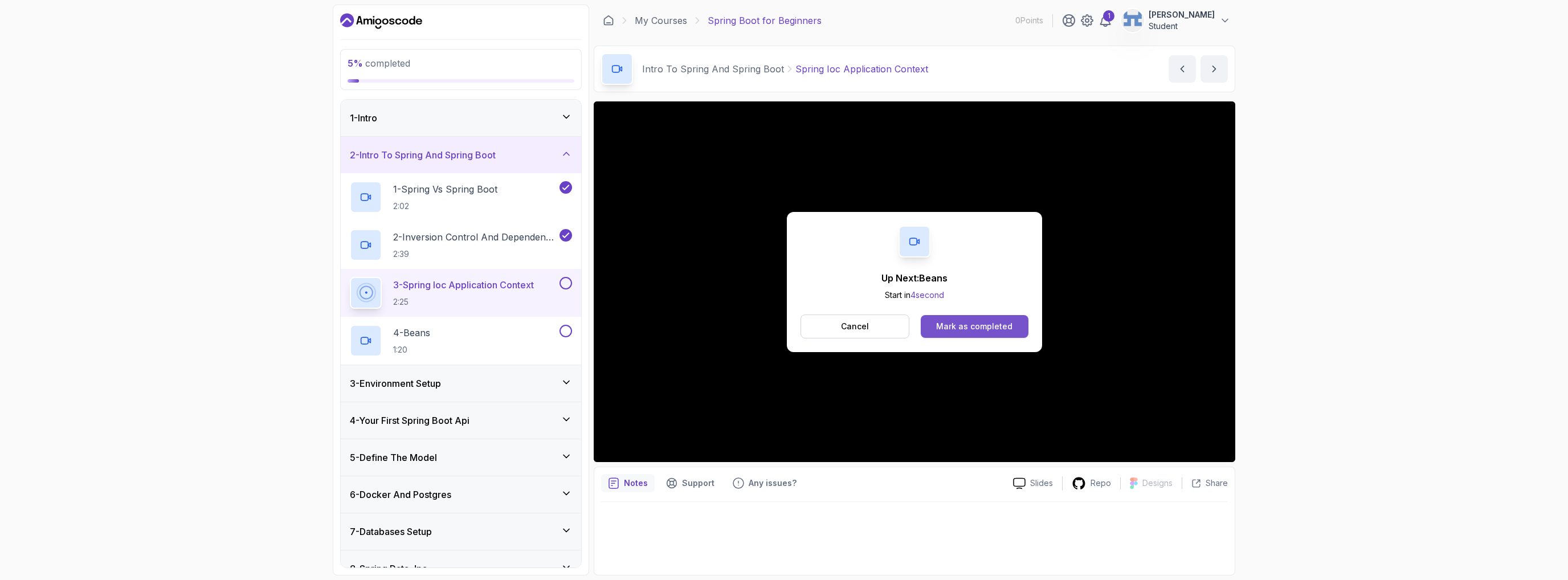
click at [997, 328] on div "Mark as completed" at bounding box center [975, 327] width 76 height 12
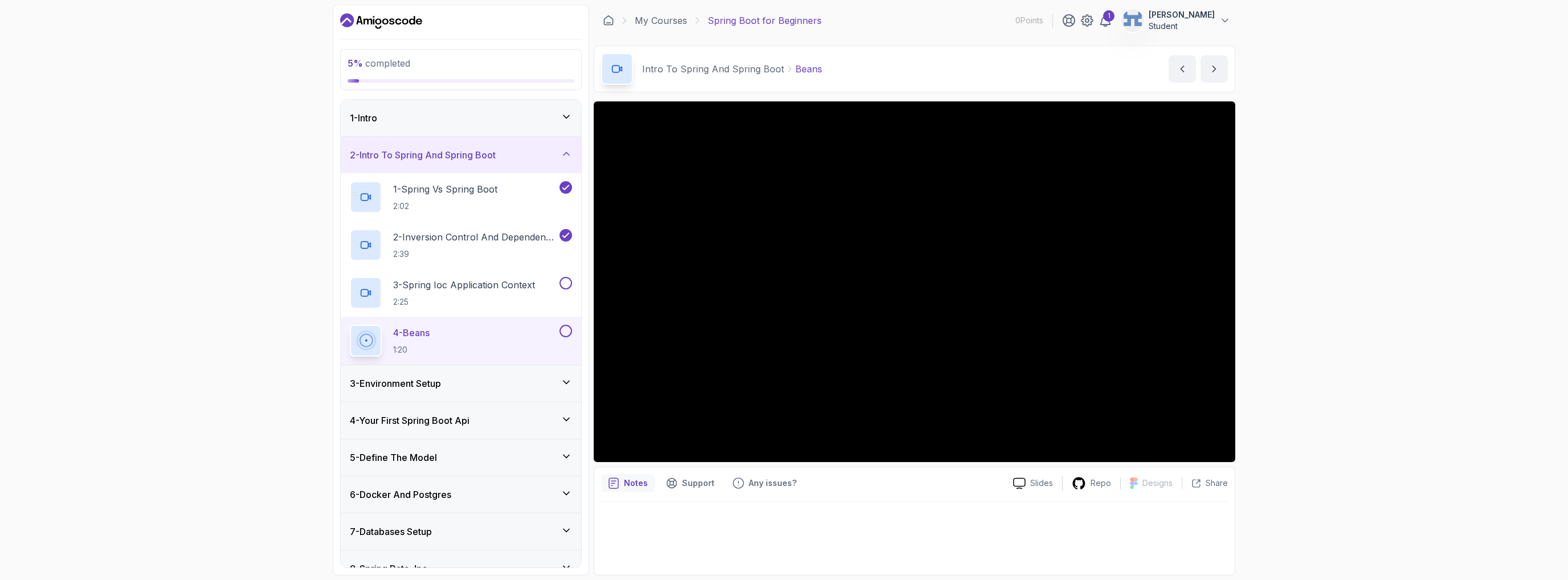
click at [457, 378] on div "3 - Environment Setup" at bounding box center [460, 383] width 222 height 14
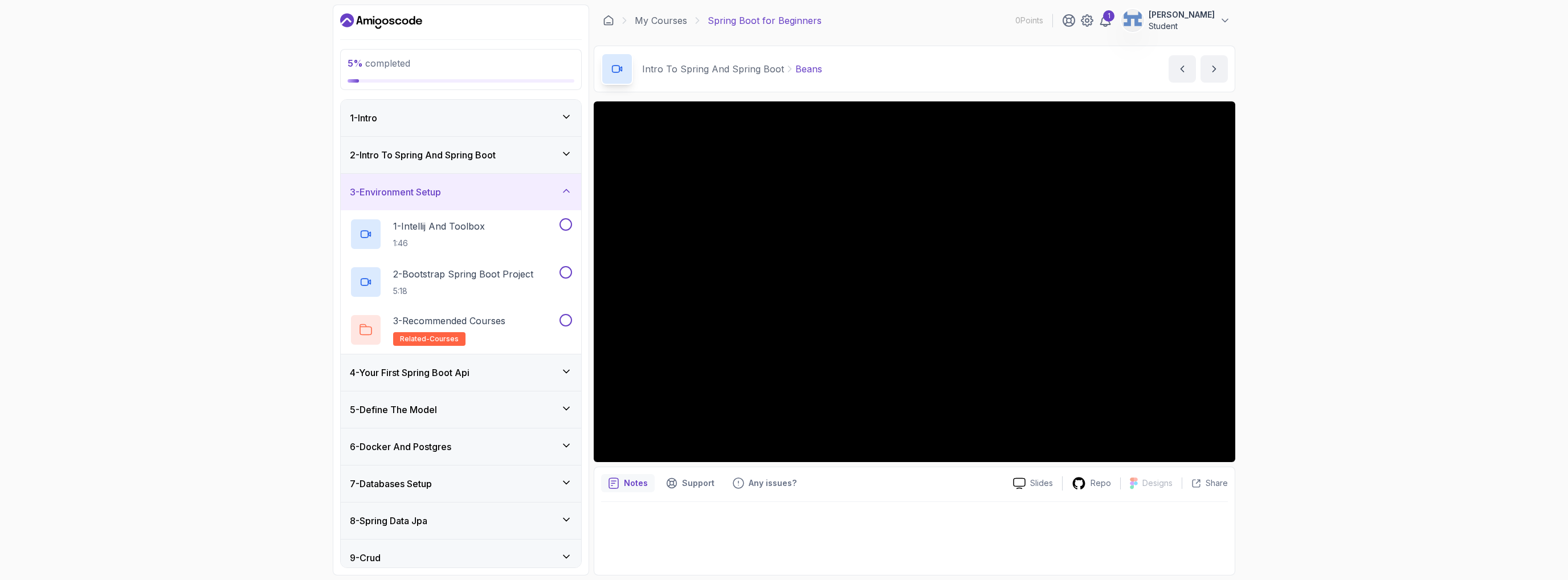
click at [469, 373] on h3 "4 - Your First Spring Boot Api" at bounding box center [410, 373] width 119 height 14
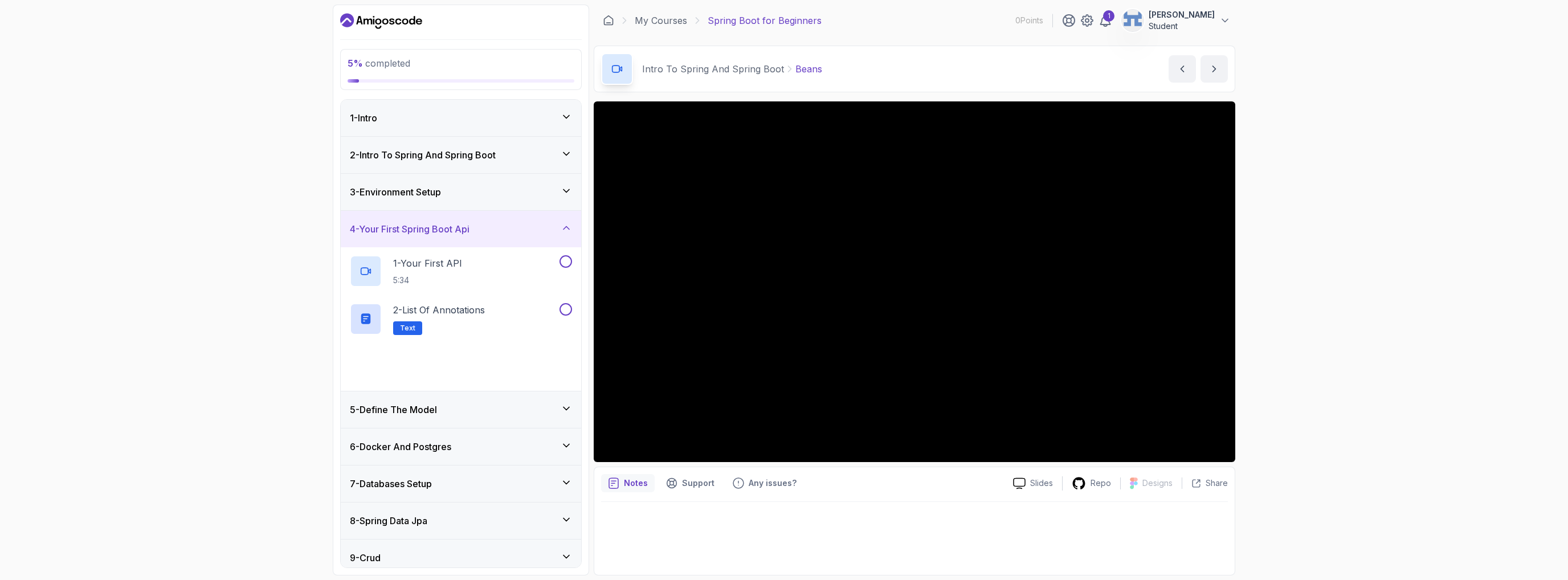
click at [474, 397] on div "5 - Define The Model" at bounding box center [461, 410] width 240 height 36
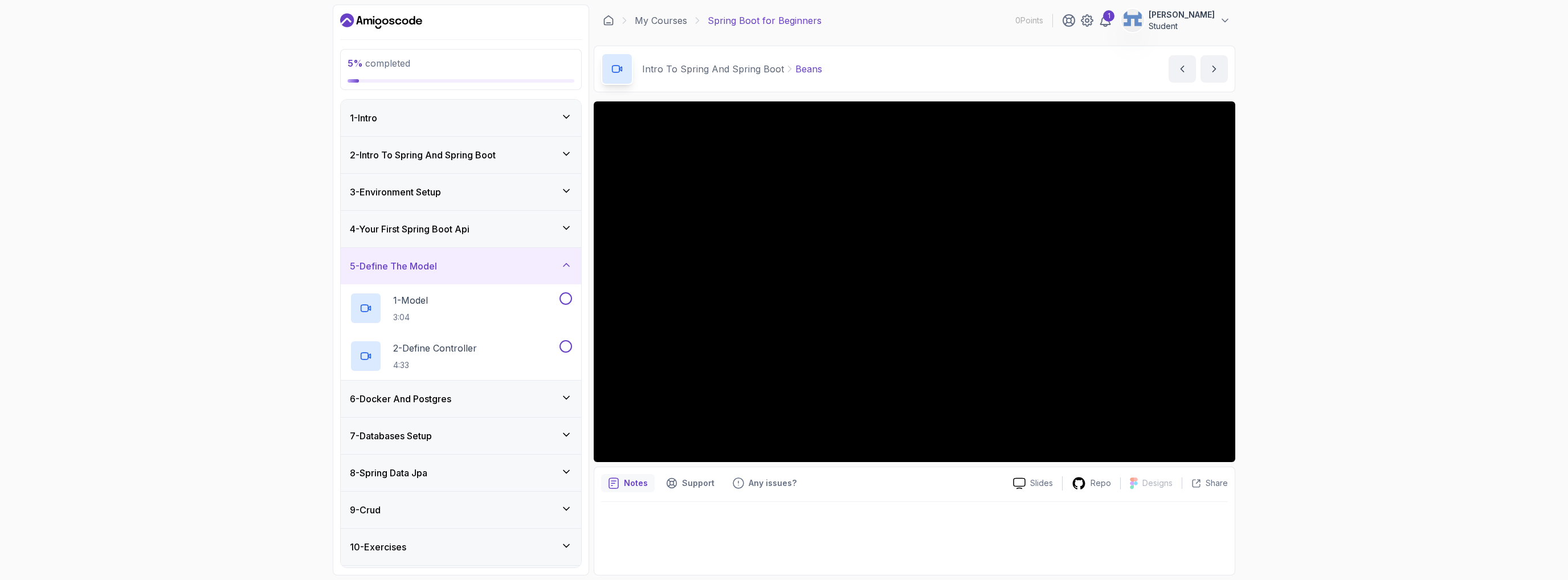
click at [494, 393] on div "6 - Docker And Postgres" at bounding box center [460, 399] width 222 height 14
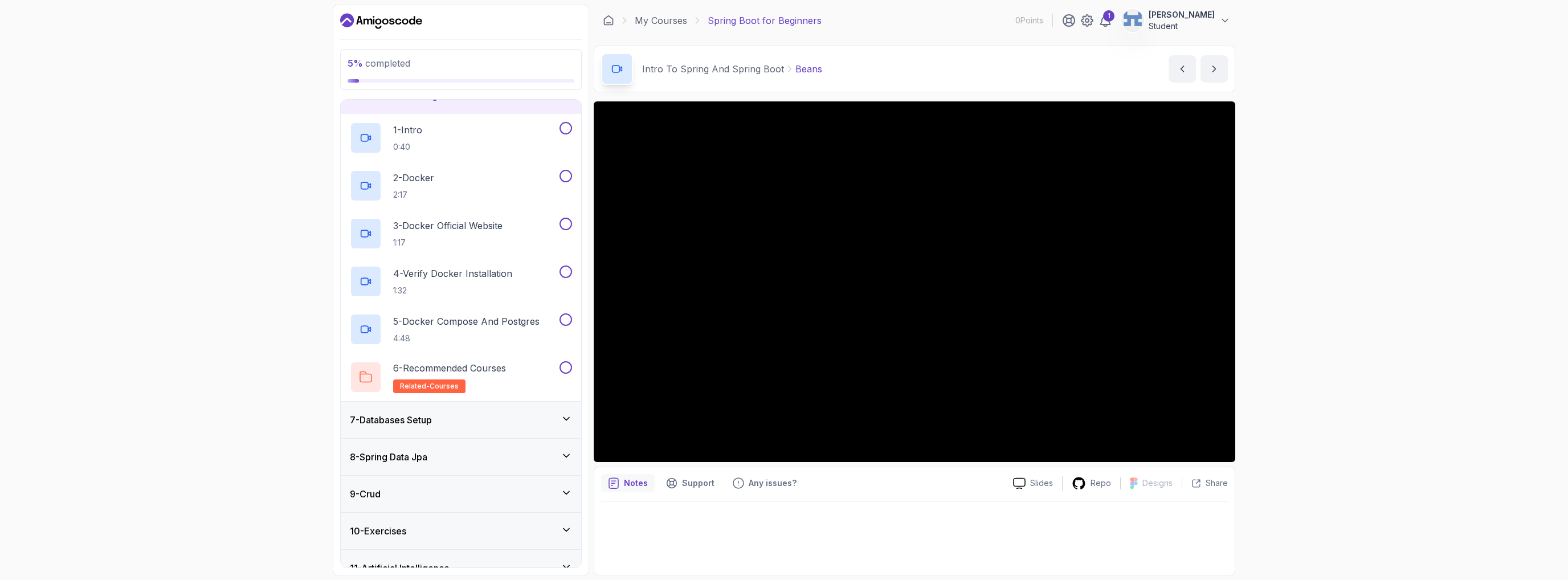
scroll to position [228, 0]
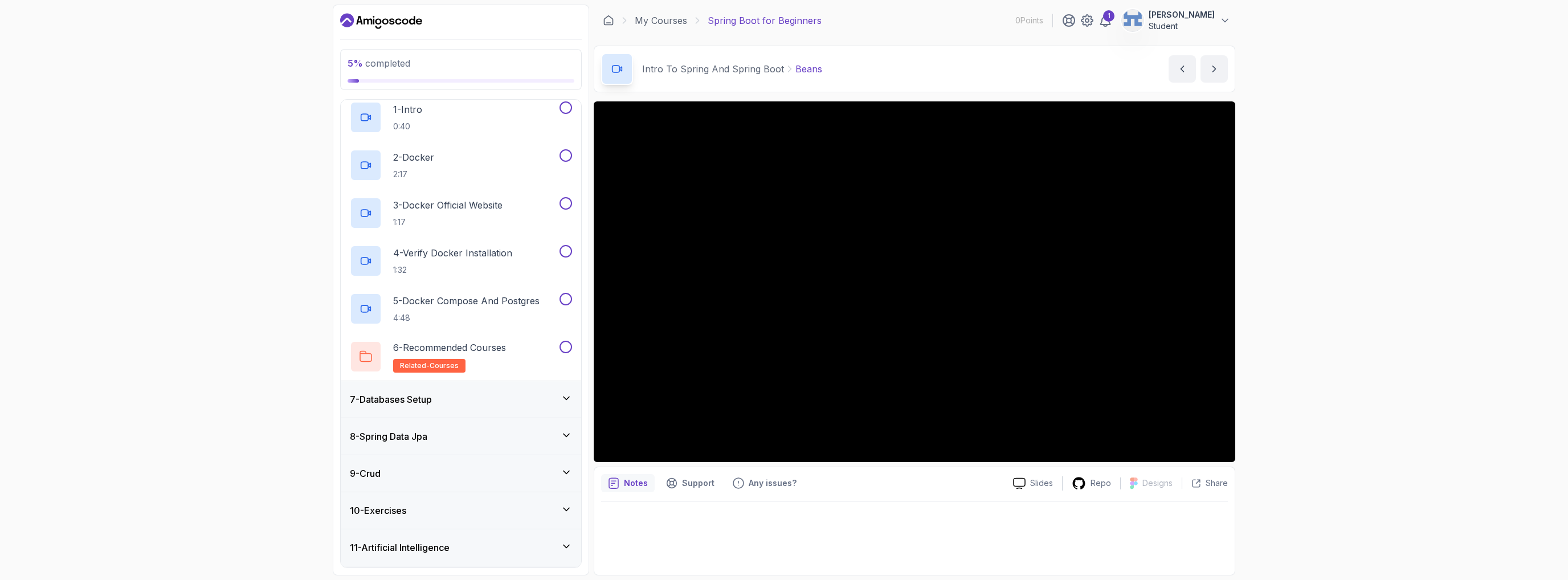
click at [483, 413] on div "7 - Databases Setup" at bounding box center [461, 399] width 240 height 36
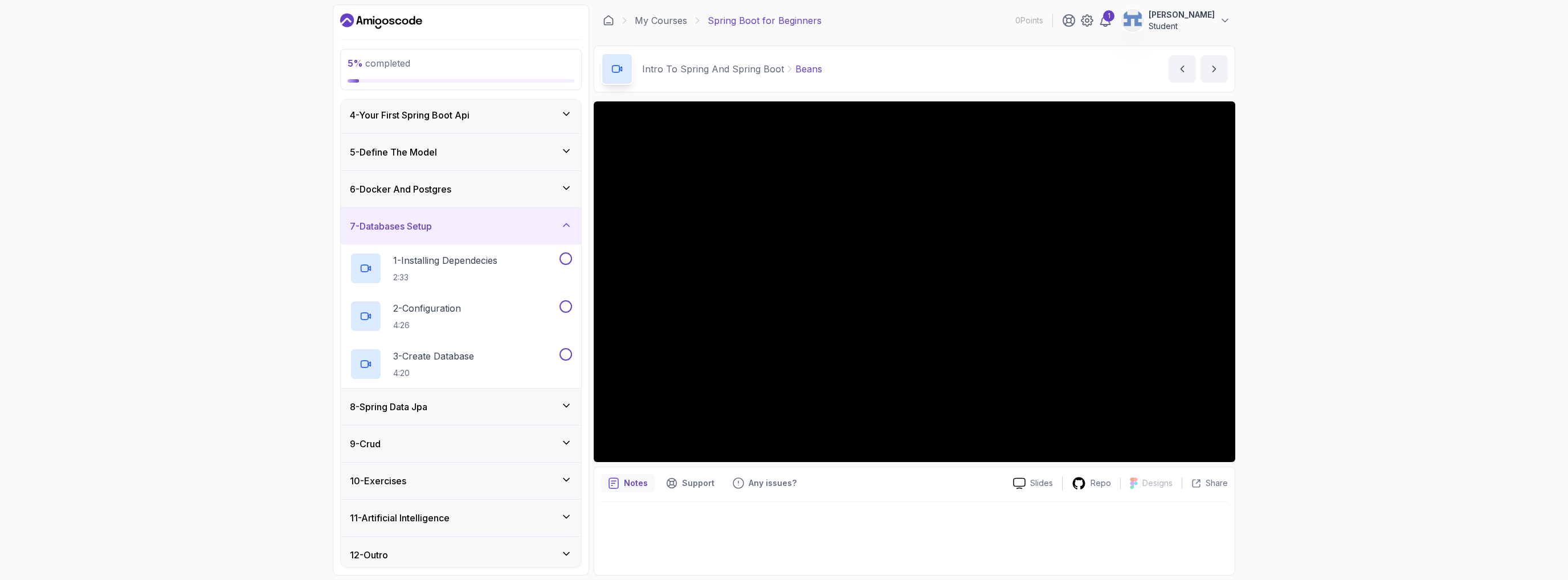
scroll to position [117, 0]
click at [470, 390] on div "8 - Spring Data Jpa" at bounding box center [461, 403] width 240 height 36
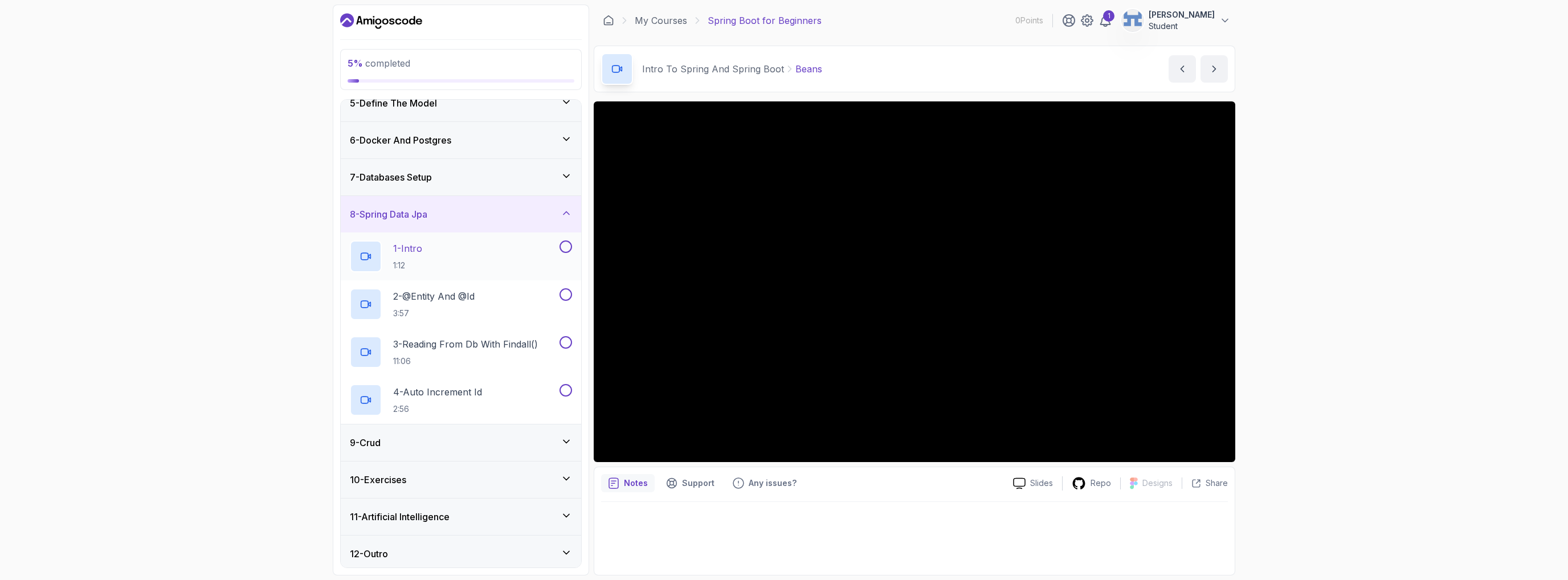
scroll to position [165, 0]
click at [462, 435] on div "9 - Crud" at bounding box center [460, 441] width 222 height 14
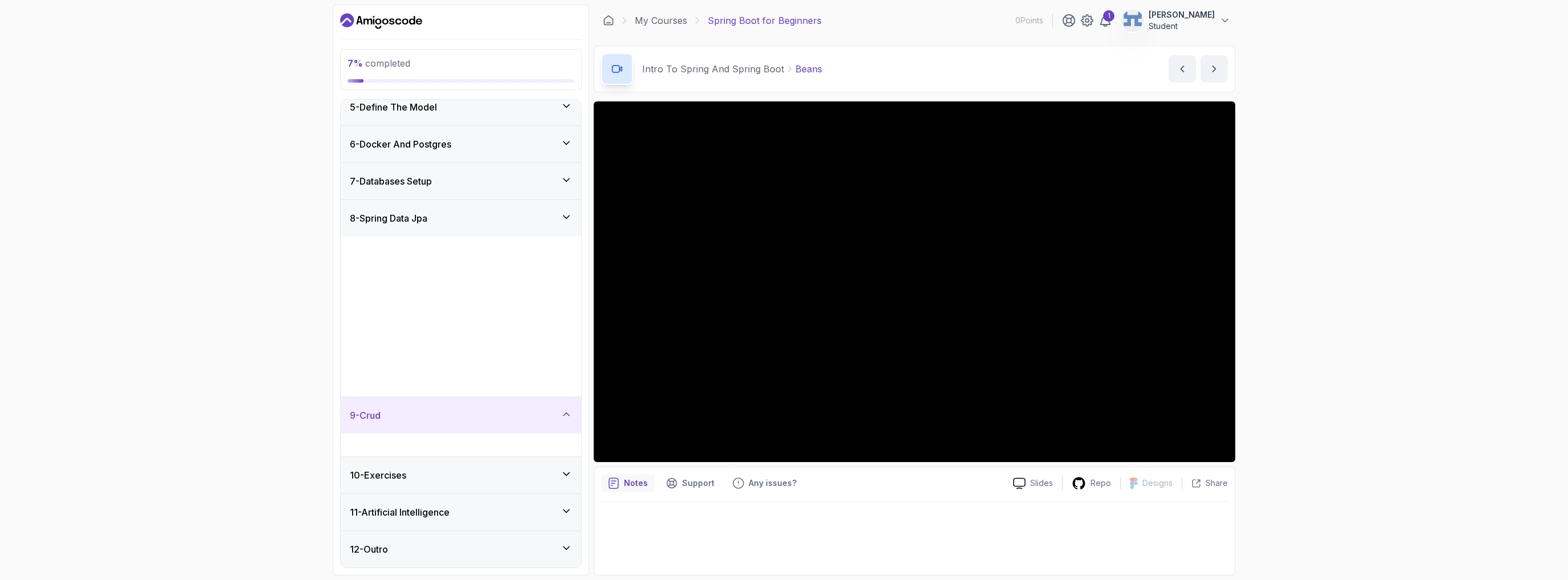
scroll to position [0, 0]
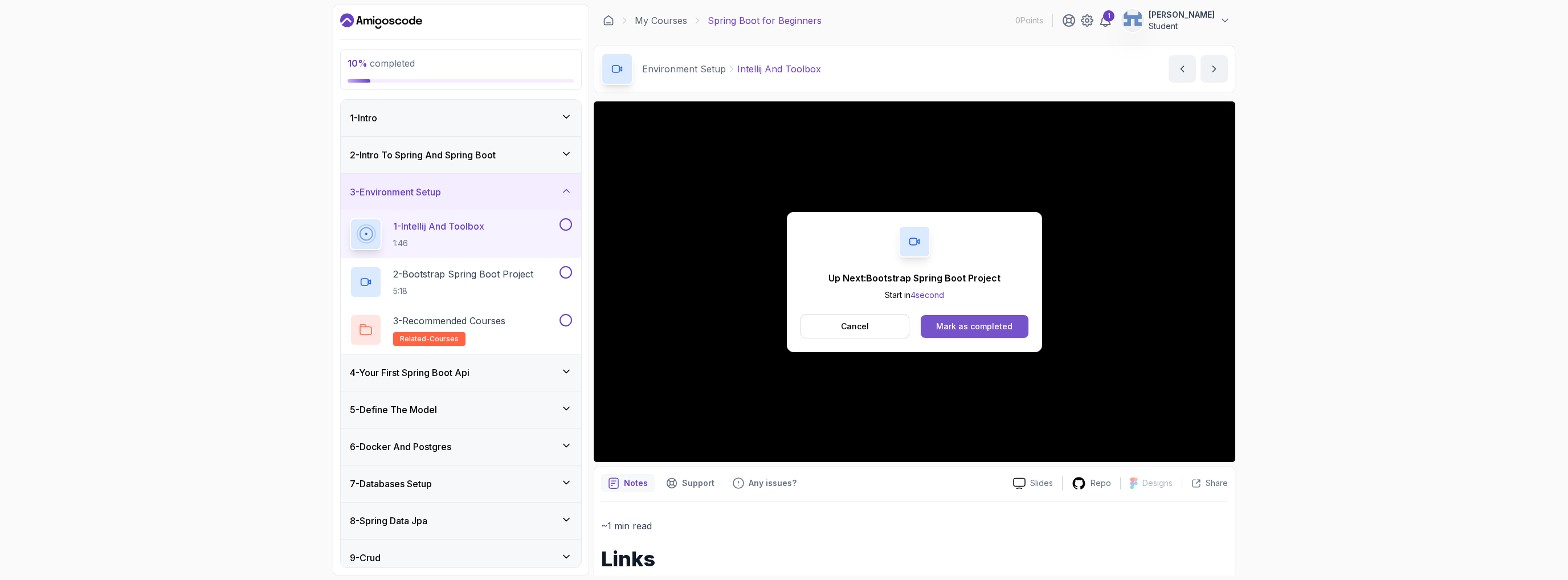
click at [962, 327] on div "Mark as completed" at bounding box center [975, 327] width 76 height 12
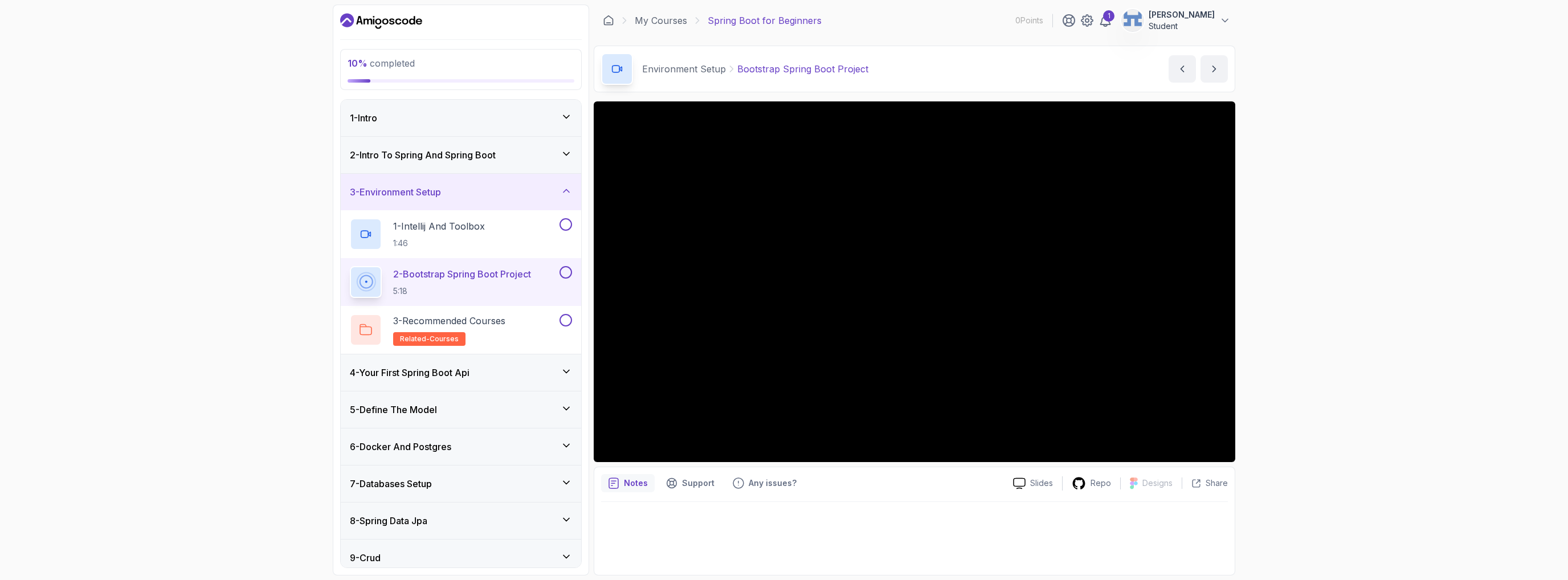
click at [494, 150] on h3 "2 - Intro To Spring And Spring Boot" at bounding box center [422, 156] width 146 height 14
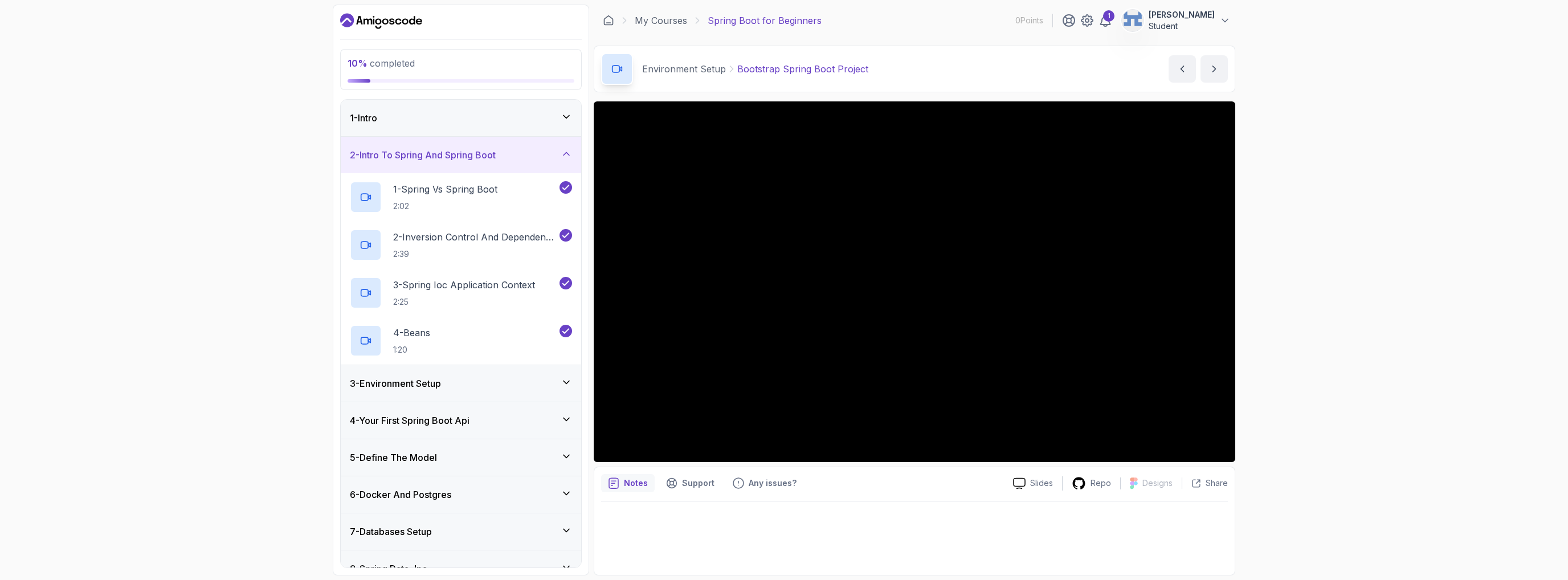
click at [479, 374] on div "3 - Environment Setup" at bounding box center [461, 383] width 240 height 36
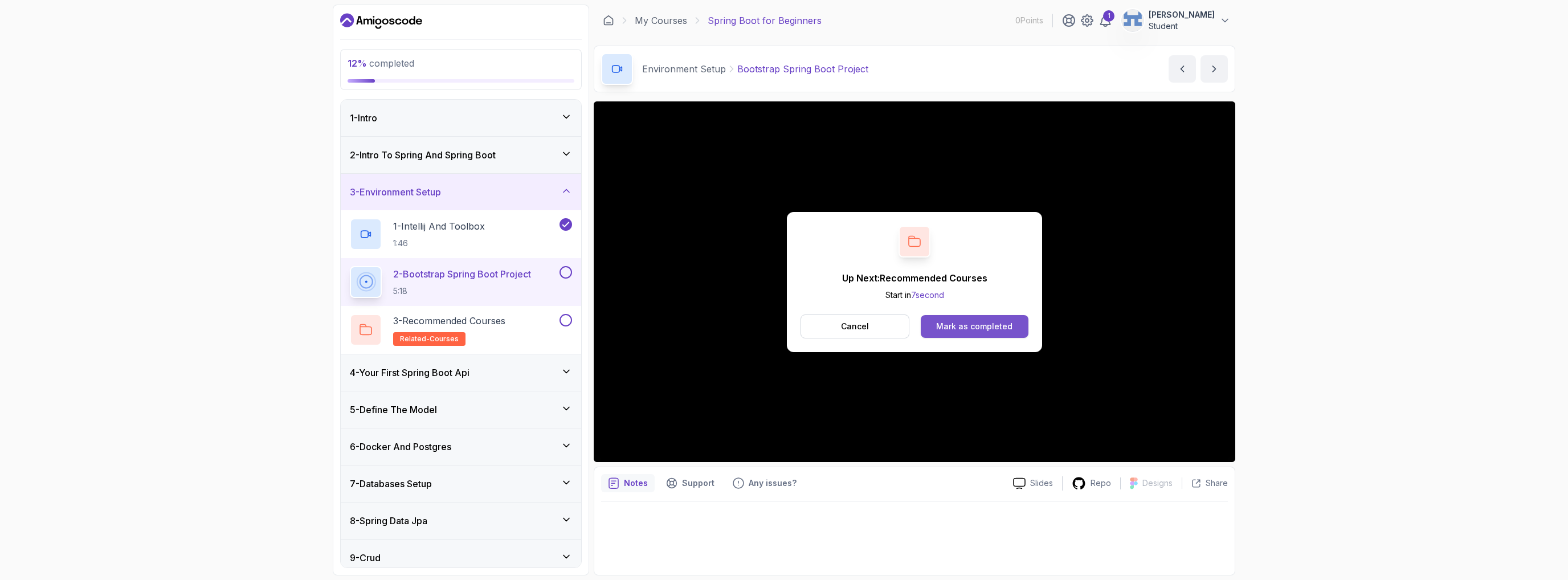
click at [975, 329] on div "Mark as completed" at bounding box center [975, 327] width 76 height 12
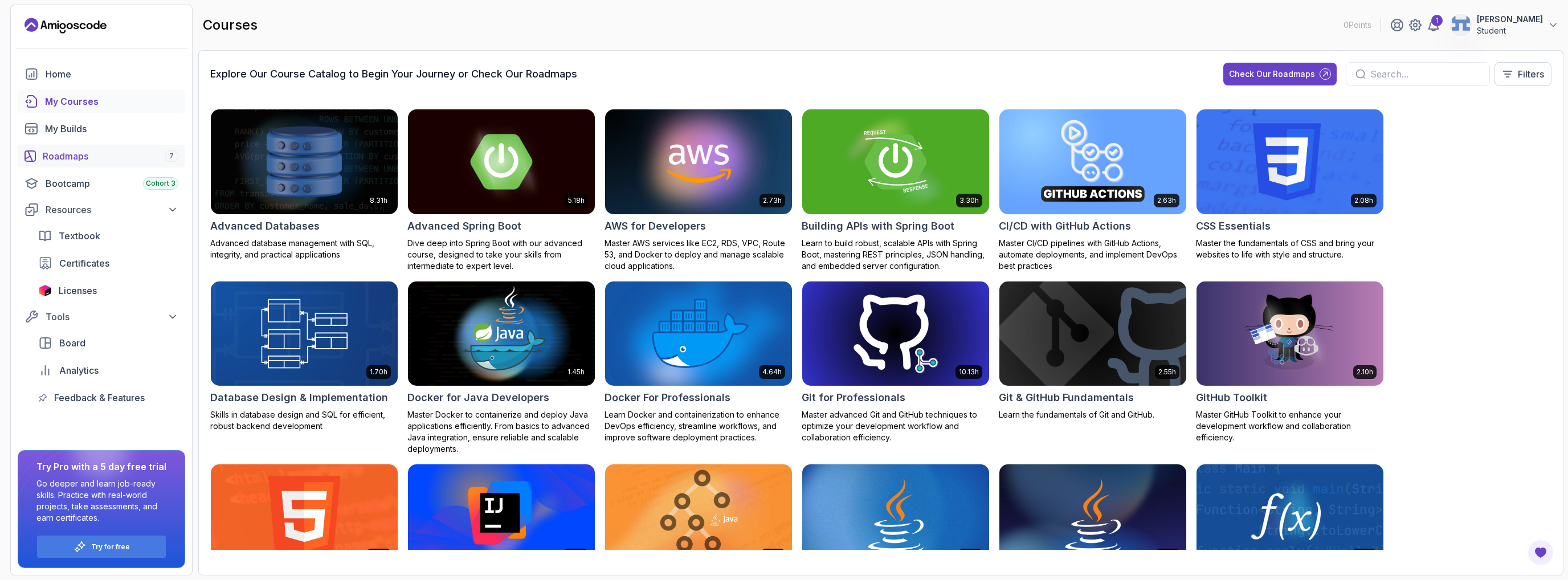
click at [116, 160] on div "Roadmaps 7" at bounding box center [110, 156] width 136 height 14
